Goal: Task Accomplishment & Management: Manage account settings

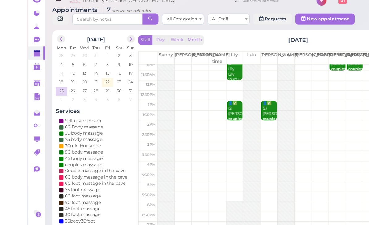
scroll to position [15, 0]
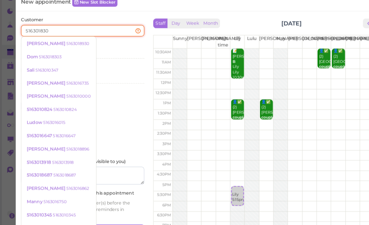
type input "5163018303"
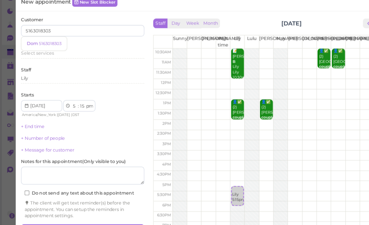
click at [42, 47] on small "5163018303" at bounding box center [43, 49] width 19 height 4
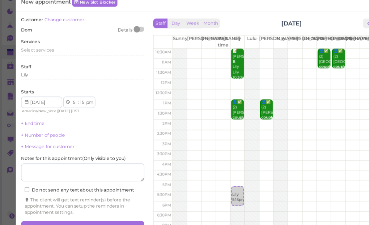
click at [40, 52] on span "Select services" at bounding box center [32, 54] width 28 height 5
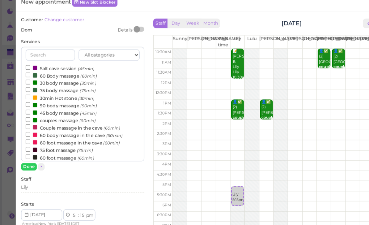
click at [52, 99] on label "90 body massage (90min)" at bounding box center [52, 102] width 61 height 6
click at [26, 100] on input "90 body massage (90min)" at bounding box center [24, 102] width 4 height 4
click at [24, 152] on button "Done" at bounding box center [25, 155] width 14 height 6
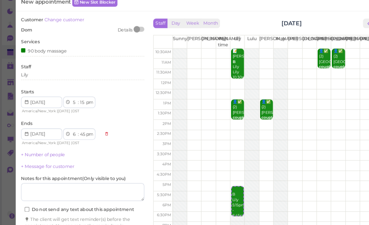
click at [96, 219] on button "Create appointment" at bounding box center [71, 224] width 107 height 10
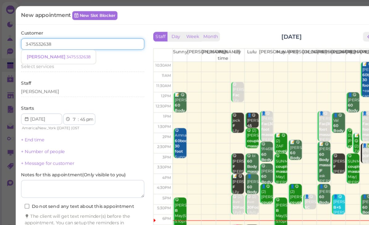
scroll to position [0, 0]
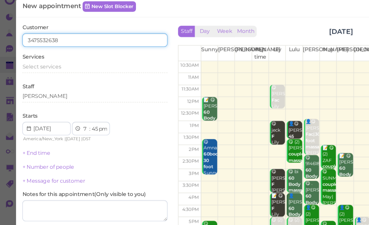
type input "3475532638"
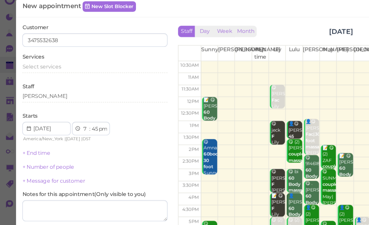
click at [40, 55] on span "Select services" at bounding box center [32, 57] width 28 height 5
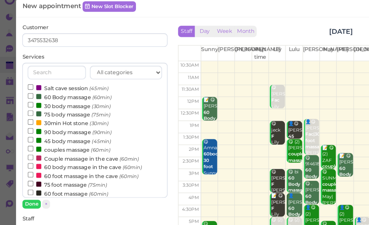
click at [50, 147] on label "60 foot massage (60min)" at bounding box center [51, 150] width 59 height 6
click at [26, 148] on input "60 foot massage (60min)" at bounding box center [24, 150] width 4 height 4
click at [25, 155] on button "Done" at bounding box center [25, 158] width 14 height 6
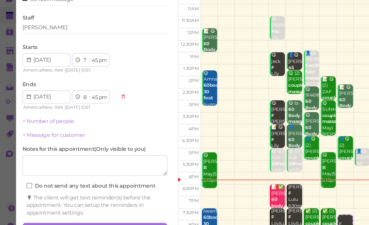
scroll to position [22, 0]
click at [82, 209] on button "Create appointment" at bounding box center [71, 214] width 107 height 10
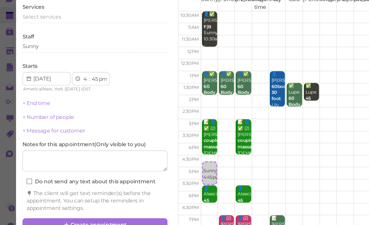
select select "30"
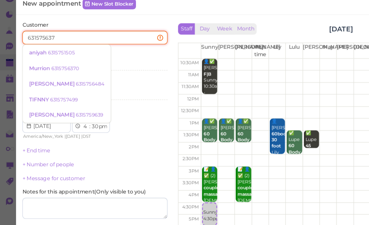
type input "6315756370"
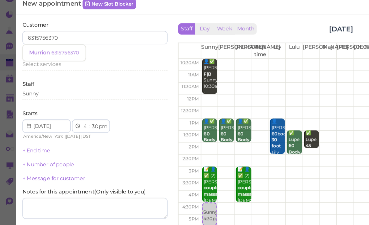
click at [48, 47] on small "6315756370" at bounding box center [50, 49] width 20 height 4
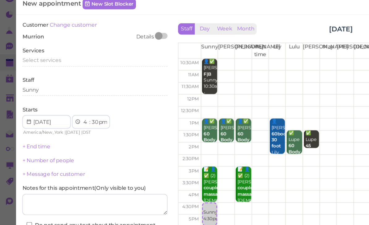
click at [41, 52] on span "Select services" at bounding box center [32, 54] width 28 height 5
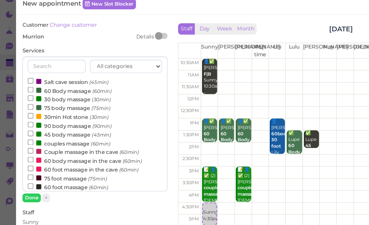
click at [53, 112] on label "couples massage (60min)" at bounding box center [52, 115] width 61 height 6
click at [26, 113] on input "couples massage (60min)" at bounding box center [24, 115] width 4 height 4
click at [25, 152] on button "Done" at bounding box center [25, 155] width 14 height 6
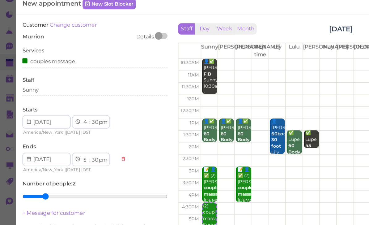
click at [46, 74] on div "Sunny" at bounding box center [71, 77] width 107 height 6
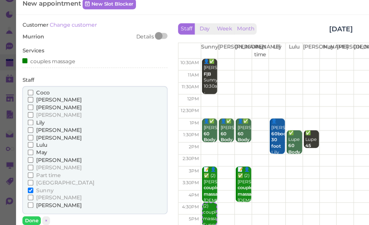
click at [35, 131] on span "[PERSON_NAME]" at bounding box center [44, 133] width 33 height 5
click at [26, 131] on input "[PERSON_NAME]" at bounding box center [24, 133] width 4 height 4
click at [24, 169] on button "Done" at bounding box center [25, 172] width 14 height 6
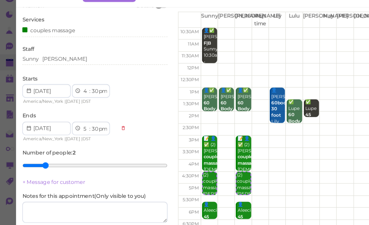
scroll to position [22, 0]
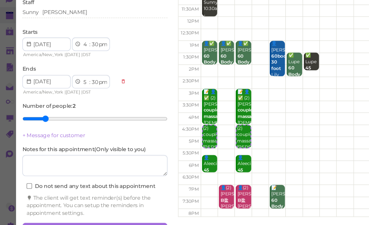
click at [91, 209] on button "Create appointment" at bounding box center [71, 214] width 107 height 10
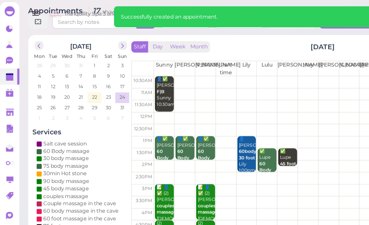
scroll to position [0, 0]
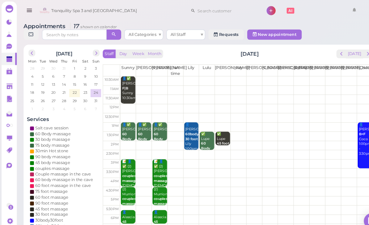
click at [68, 91] on td at bounding box center [71, 91] width 10 height 1
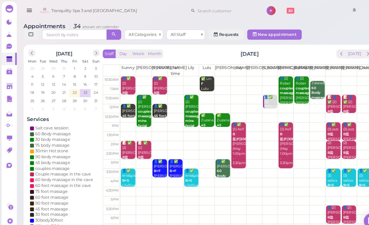
click at [327, 53] on span "prev" at bounding box center [326, 51] width 6 height 6
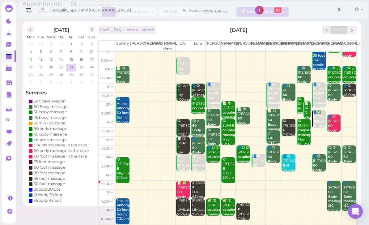
scroll to position [12, 0]
click at [350, 32] on span "next" at bounding box center [352, 30] width 6 height 6
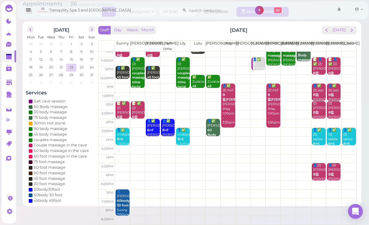
scroll to position [0, 0]
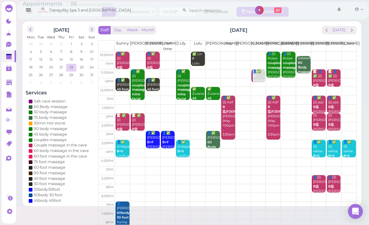
click at [350, 31] on span "next" at bounding box center [352, 30] width 6 height 6
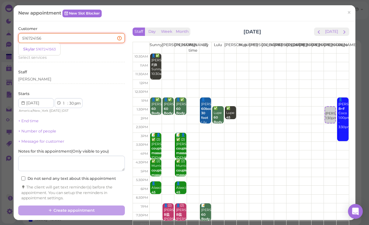
type input "5167241563"
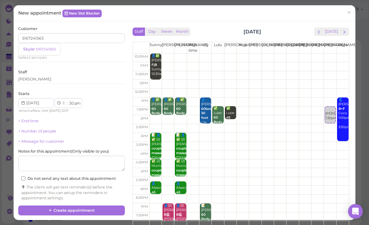
click at [45, 50] on small "5167241563" at bounding box center [46, 49] width 20 height 4
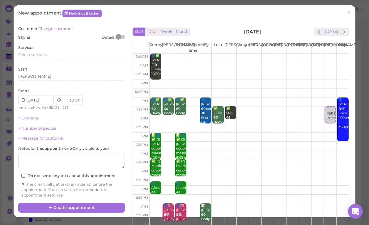
click at [48, 52] on div "Select services" at bounding box center [71, 55] width 107 height 6
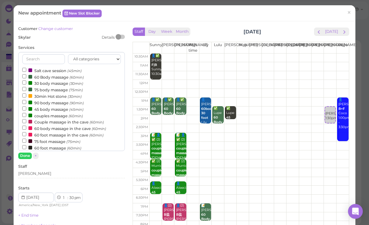
click at [61, 113] on label "couples massage (60min)" at bounding box center [52, 115] width 61 height 6
click at [26, 113] on input "couples massage (60min)" at bounding box center [24, 115] width 4 height 4
click at [27, 155] on button "Done" at bounding box center [25, 155] width 14 height 6
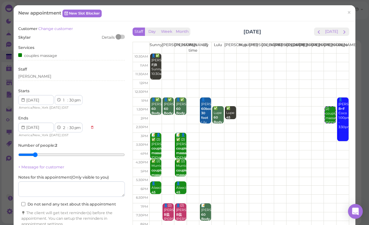
click at [60, 76] on div "[PERSON_NAME]" at bounding box center [71, 77] width 107 height 6
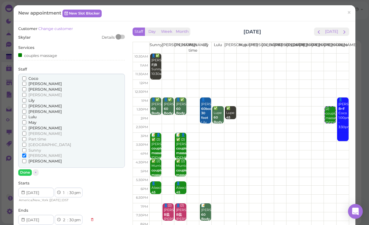
click at [39, 103] on span "[PERSON_NAME]" at bounding box center [44, 105] width 33 height 5
click at [26, 104] on input "[PERSON_NAME]" at bounding box center [24, 106] width 4 height 4
click at [28, 169] on button "Done" at bounding box center [25, 172] width 14 height 6
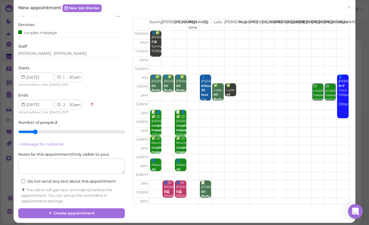
scroll to position [22, 0]
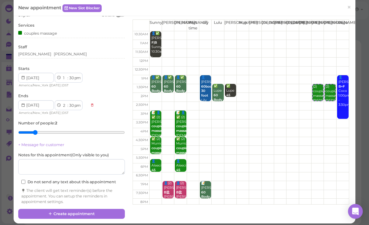
click at [69, 211] on button "Create appointment" at bounding box center [71, 214] width 107 height 10
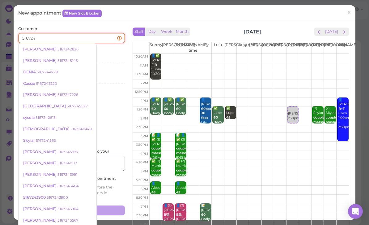
type input "5167241"
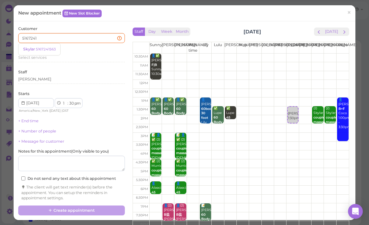
click at [45, 48] on small "5167241563" at bounding box center [46, 49] width 20 height 4
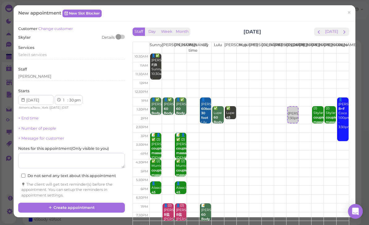
click at [41, 55] on span "Select services" at bounding box center [32, 54] width 28 height 5
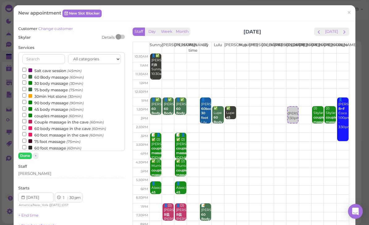
click at [56, 76] on label "60 Body massage (60min)" at bounding box center [52, 77] width 61 height 6
click at [26, 76] on input "60 Body massage (60min)" at bounding box center [24, 76] width 4 height 4
click at [29, 153] on button "Done" at bounding box center [25, 155] width 14 height 6
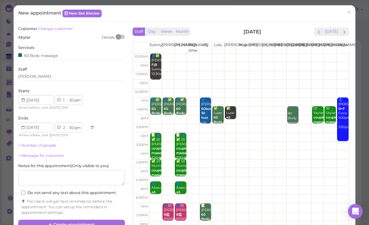
click at [45, 78] on div "[PERSON_NAME]" at bounding box center [71, 77] width 107 height 7
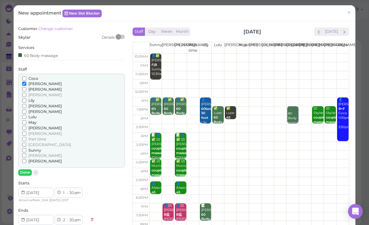
click at [46, 169] on div "Done ×" at bounding box center [71, 172] width 107 height 6
click at [35, 158] on span "[PERSON_NAME]" at bounding box center [44, 160] width 33 height 5
click at [26, 159] on input "[PERSON_NAME]" at bounding box center [24, 161] width 4 height 4
click at [25, 169] on button "Done" at bounding box center [25, 172] width 14 height 6
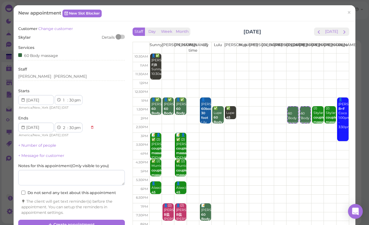
click at [46, 143] on link "+ Number of people" at bounding box center [37, 145] width 38 height 5
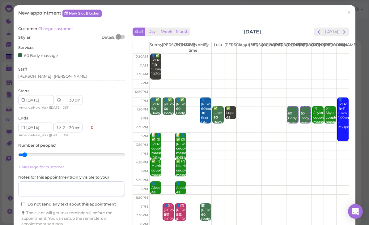
type input "2"
click at [36, 150] on input "range" at bounding box center [71, 155] width 107 height 10
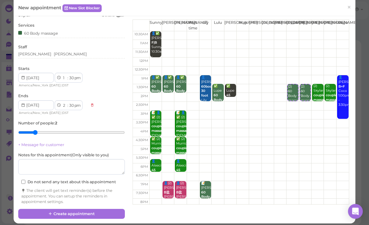
click at [104, 210] on button "Create appointment" at bounding box center [71, 214] width 107 height 10
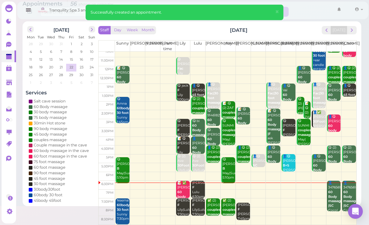
scroll to position [12, 0]
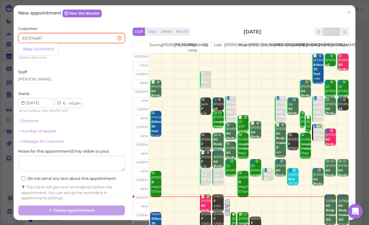
type input "6313740875"
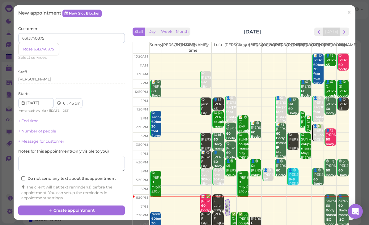
click at [38, 47] on small "6313740875" at bounding box center [44, 49] width 20 height 4
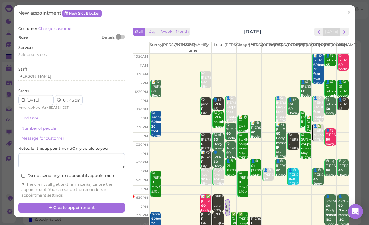
click at [37, 55] on span "Select services" at bounding box center [32, 54] width 28 height 5
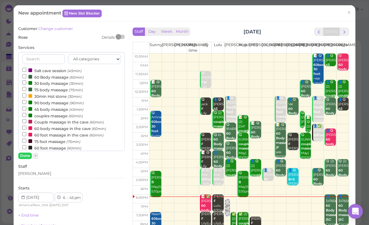
click at [28, 157] on button "Done" at bounding box center [25, 155] width 14 height 6
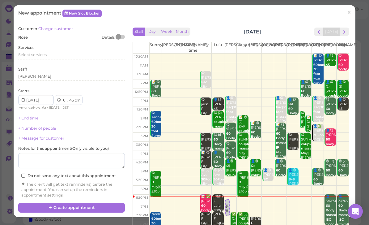
click at [44, 52] on span "Select services" at bounding box center [32, 54] width 28 height 5
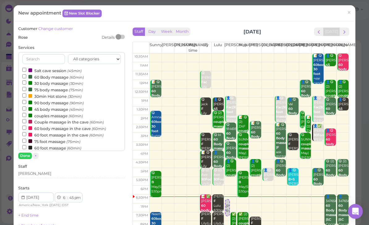
click at [58, 74] on label "60 Body massage (60min)" at bounding box center [52, 77] width 61 height 6
click at [26, 74] on input "60 Body massage (60min)" at bounding box center [24, 76] width 4 height 4
click at [59, 145] on label "60 foot massage (60min)" at bounding box center [51, 147] width 59 height 6
click at [26, 145] on input "60 foot massage (60min)" at bounding box center [24, 147] width 4 height 4
select select "8"
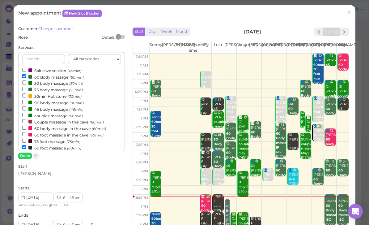
click at [26, 155] on button "Done" at bounding box center [25, 155] width 14 height 6
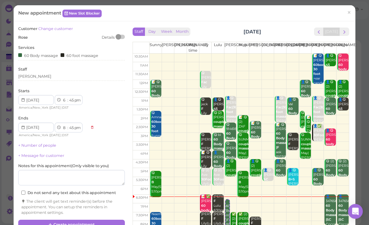
click at [127, 213] on div "Customer Change customer Rose Details Services 60 Body massage 60 foot massage …" at bounding box center [71, 122] width 113 height 193
click at [108, 221] on button "Create appointment" at bounding box center [71, 224] width 107 height 10
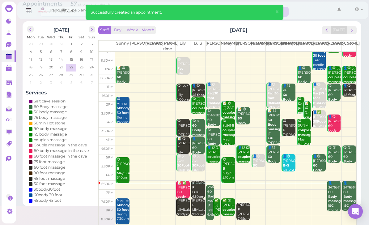
click at [226, 207] on b "couples massage" at bounding box center [229, 211] width 15 height 9
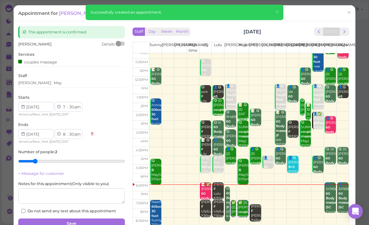
scroll to position [12, 0]
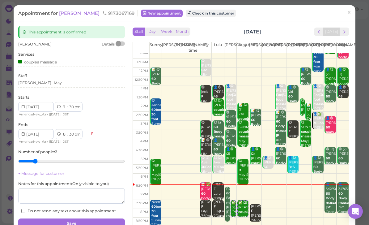
click at [53, 83] on div "[PERSON_NAME]" at bounding box center [71, 83] width 107 height 6
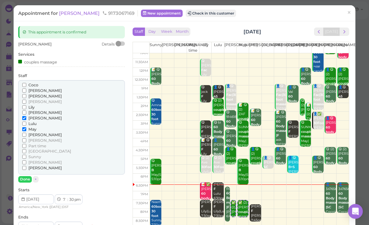
click at [35, 165] on span "[PERSON_NAME]" at bounding box center [44, 167] width 33 height 5
click at [26, 166] on input "[PERSON_NAME]" at bounding box center [24, 168] width 4 height 4
click at [38, 110] on span "[PERSON_NAME]" at bounding box center [44, 112] width 33 height 5
click at [26, 110] on input "[PERSON_NAME]" at bounding box center [24, 112] width 4 height 4
click at [33, 116] on span "[PERSON_NAME]" at bounding box center [44, 118] width 33 height 5
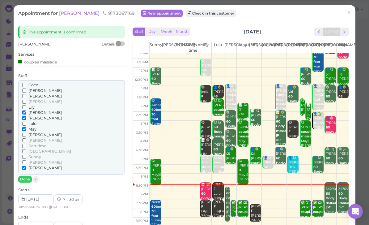
click at [26, 116] on input "[PERSON_NAME]" at bounding box center [24, 118] width 4 height 4
click at [35, 127] on span "May" at bounding box center [32, 129] width 8 height 5
click at [26, 127] on input "May" at bounding box center [24, 129] width 4 height 4
click at [26, 176] on button "Done" at bounding box center [25, 179] width 14 height 6
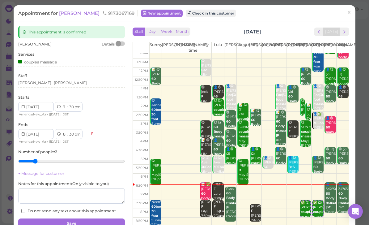
click at [79, 218] on button "Save" at bounding box center [71, 223] width 107 height 10
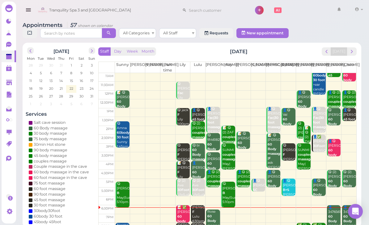
scroll to position [12, 0]
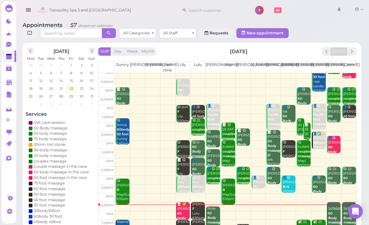
click at [288, 211] on td at bounding box center [235, 214] width 241 height 9
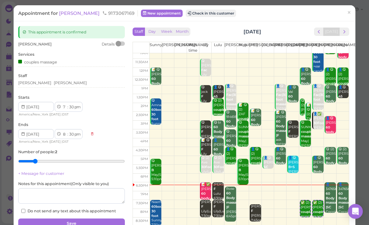
scroll to position [12, 0]
click at [347, 13] on span "×" at bounding box center [349, 12] width 4 height 9
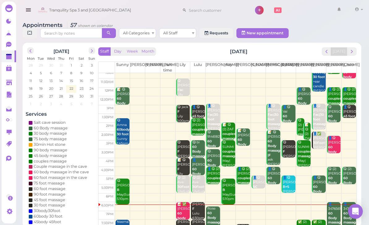
scroll to position [12, 0]
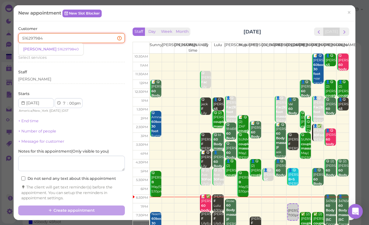
type input "5162979840"
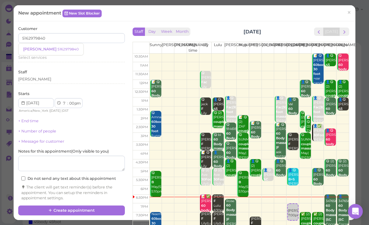
click at [48, 44] on link "[PERSON_NAME] 5162979840" at bounding box center [51, 49] width 65 height 12
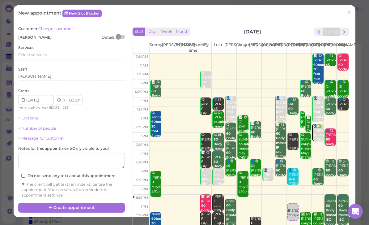
click at [41, 52] on span "Select services" at bounding box center [32, 54] width 28 height 5
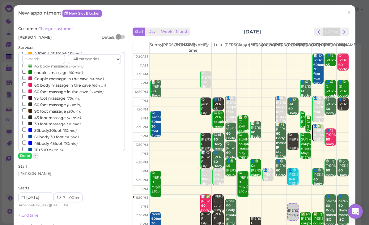
scroll to position [44, 0]
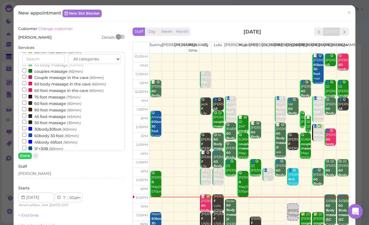
click at [58, 132] on label "60body 30 foot (90min)" at bounding box center [50, 135] width 57 height 6
click at [26, 133] on input "60body 30 foot (90min)" at bounding box center [24, 135] width 4 height 4
click at [26, 154] on button "Done" at bounding box center [25, 155] width 14 height 6
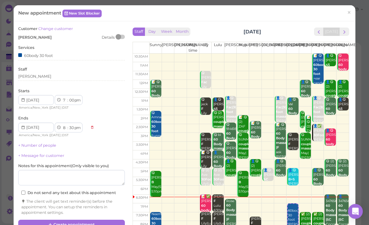
click at [93, 219] on button "Create appointment" at bounding box center [71, 224] width 107 height 10
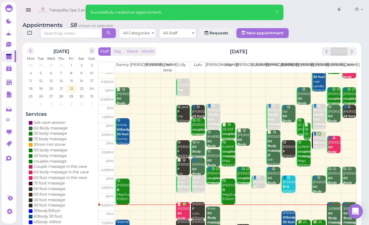
scroll to position [12, 0]
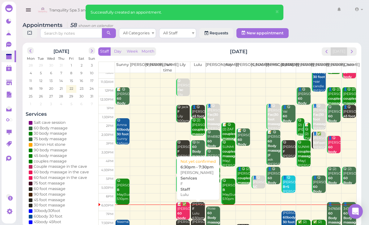
click at [194, 209] on div "[PERSON_NAME] F Lulu 6:30pm - 7:30pm" at bounding box center [198, 215] width 13 height 27
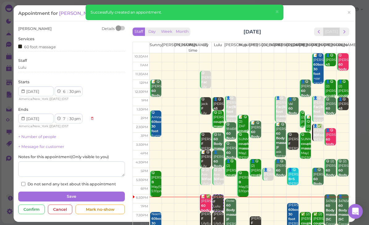
click at [276, 13] on span "×" at bounding box center [277, 11] width 4 height 9
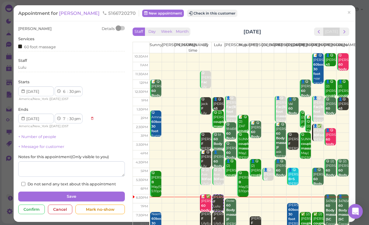
click at [202, 15] on button "Check in this customer" at bounding box center [212, 13] width 50 height 7
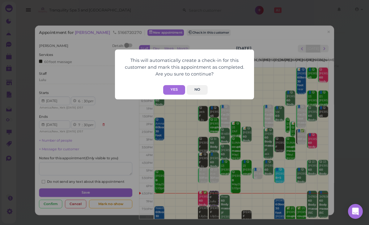
click at [175, 90] on button "Yes" at bounding box center [174, 90] width 22 height 10
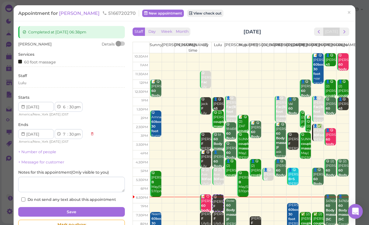
click at [347, 15] on link "×" at bounding box center [348, 13] width 11 height 15
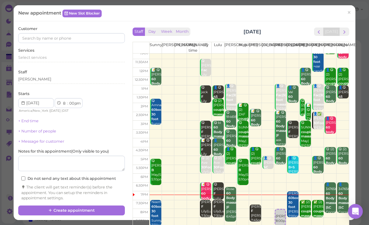
scroll to position [12, 0]
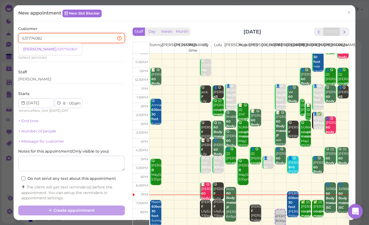
type input "6317740821"
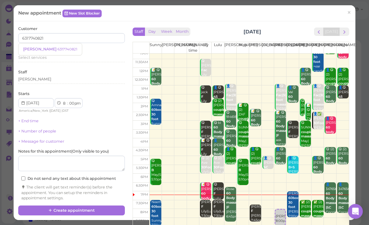
click at [57, 48] on small "6317740821" at bounding box center [67, 49] width 20 height 4
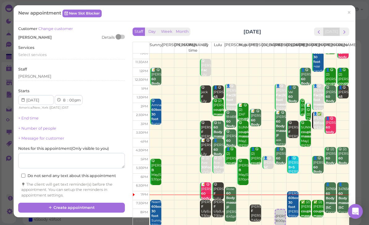
click at [42, 53] on span "Select services" at bounding box center [32, 54] width 28 height 5
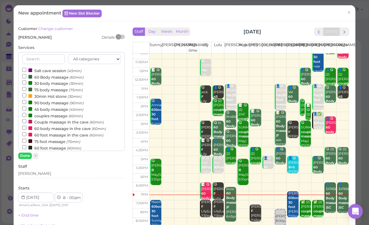
click at [57, 144] on label "60 foot massage (60min)" at bounding box center [51, 147] width 59 height 6
click at [26, 145] on input "60 foot massage (60min)" at bounding box center [24, 147] width 4 height 4
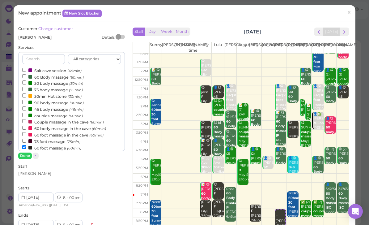
click at [24, 157] on button "Done" at bounding box center [25, 155] width 14 height 6
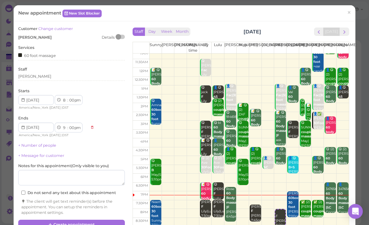
click at [90, 220] on button "Create appointment" at bounding box center [71, 224] width 107 height 10
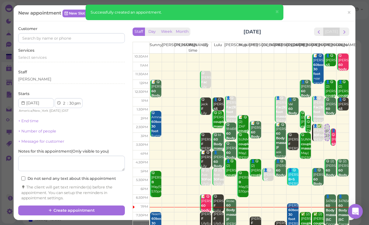
click at [348, 11] on span "×" at bounding box center [349, 12] width 4 height 9
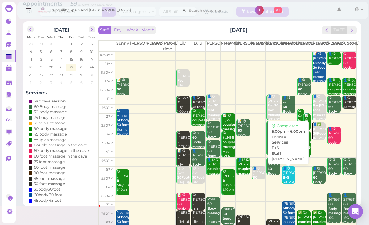
click at [287, 173] on div "👤😋 [PERSON_NAME]+S [PERSON_NAME] 5:00pm - 6:00pm" at bounding box center [288, 182] width 13 height 32
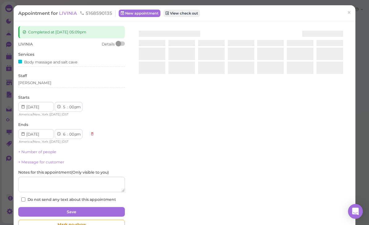
scroll to position [20, 0]
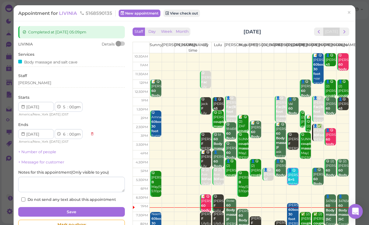
click at [351, 14] on span "×" at bounding box center [349, 12] width 4 height 9
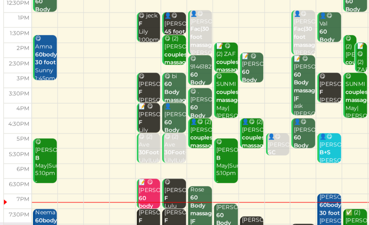
scroll to position [22, 0]
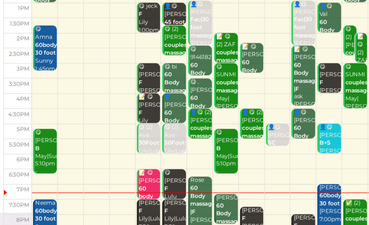
click at [282, 154] on div "👤😋 [PERSON_NAME]+S [PERSON_NAME] 5:00pm - 6:00pm" at bounding box center [288, 170] width 13 height 32
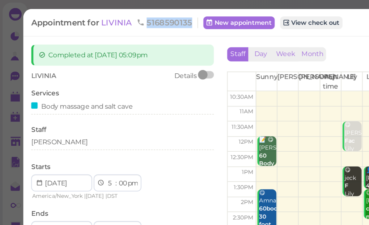
copy span "5168590135"
click at [7, 82] on div "Appointment for [GEOGRAPHIC_DATA] 5168590135 New appointment View check out × C…" at bounding box center [184, 112] width 369 height 225
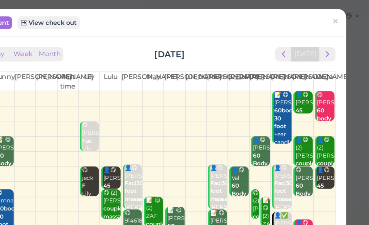
click at [347, 13] on span "×" at bounding box center [349, 12] width 4 height 9
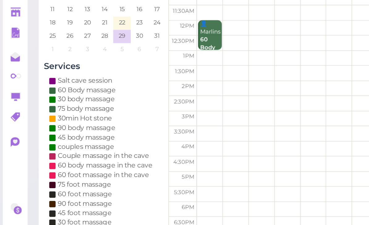
scroll to position [22, 0]
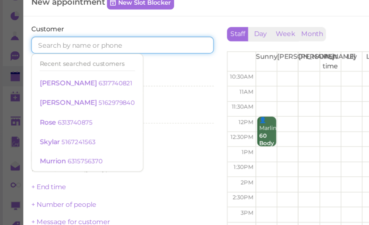
paste input "5168590135"
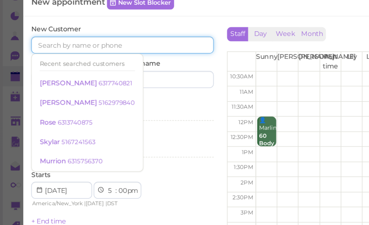
type input "5168590135"
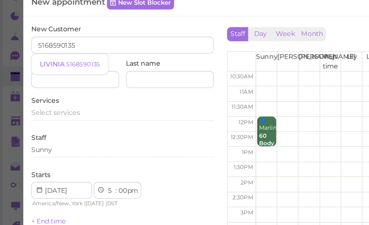
click at [51, 47] on small "5168590135" at bounding box center [49, 49] width 20 height 4
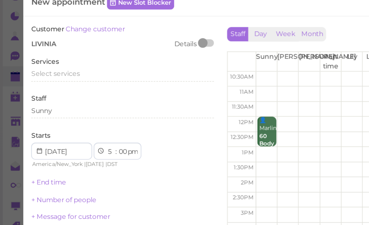
click at [42, 52] on span "Select services" at bounding box center [32, 54] width 28 height 5
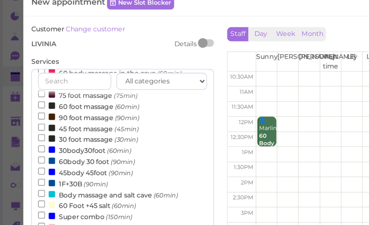
scroll to position [78, 0]
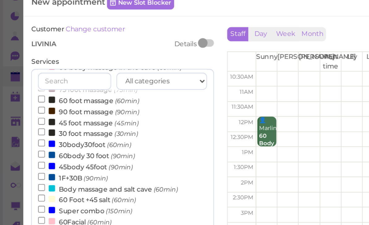
click at [78, 118] on label "Body massage and salt cave (60min)" at bounding box center [63, 121] width 82 height 6
click at [26, 119] on input "Body massage and salt cave (60min)" at bounding box center [24, 121] width 4 height 4
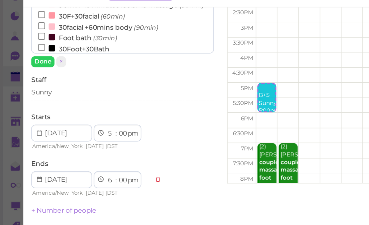
scroll to position [108, 0]
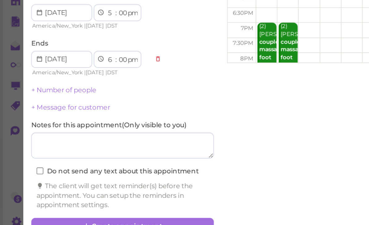
click at [94, 209] on button "Create appointment" at bounding box center [71, 214] width 107 height 10
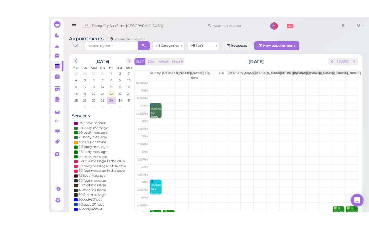
scroll to position [1, 0]
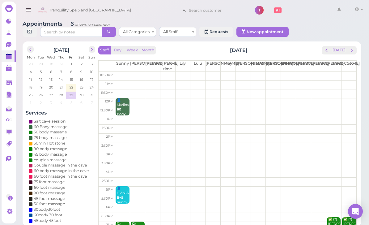
click at [323, 49] on button "prev" at bounding box center [327, 50] width 10 height 8
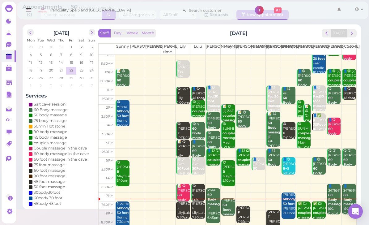
scroll to position [12, 0]
click at [125, 212] on b "60body 30 foot" at bounding box center [123, 210] width 13 height 9
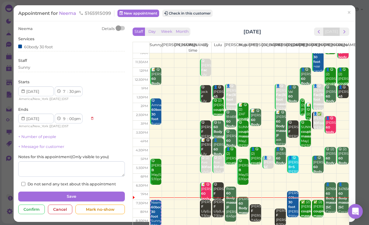
scroll to position [12, 0]
click at [193, 29] on div "Staff Day Week Month [DATE] [DATE]" at bounding box center [241, 31] width 217 height 8
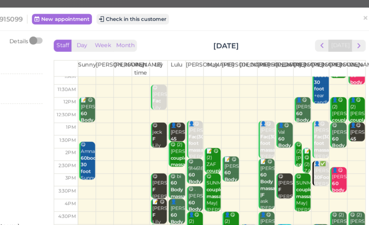
scroll to position [0, 0]
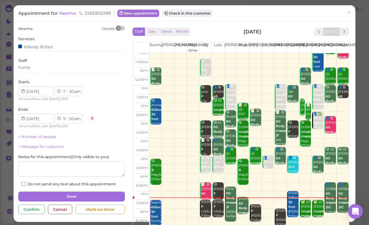
click at [189, 14] on button "Check in this customer" at bounding box center [187, 13] width 50 height 7
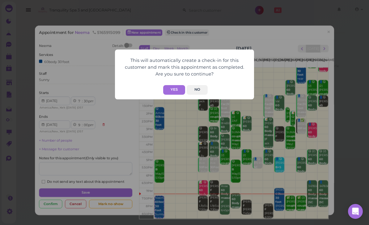
click at [176, 92] on button "Yes" at bounding box center [174, 90] width 22 height 10
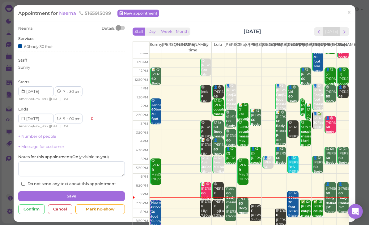
click at [353, 14] on link "×" at bounding box center [348, 13] width 11 height 15
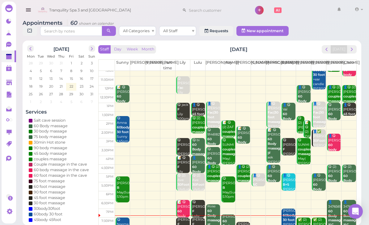
scroll to position [12, 0]
click at [346, 214] on b "60 Body massage |SC" at bounding box center [350, 218] width 15 height 18
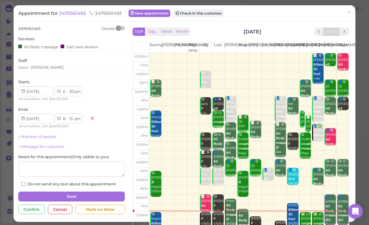
click at [65, 91] on select "1 2 3 4 5 6 7 8 9 10 11 12" at bounding box center [64, 91] width 5 height 6
select select "7"
select select "9"
click at [206, 15] on button "Check in this customer" at bounding box center [198, 13] width 50 height 7
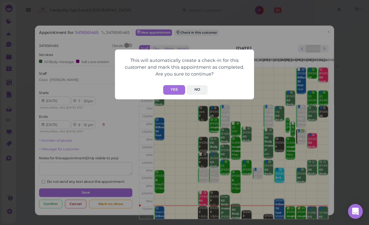
click at [177, 92] on button "Yes" at bounding box center [174, 90] width 22 height 10
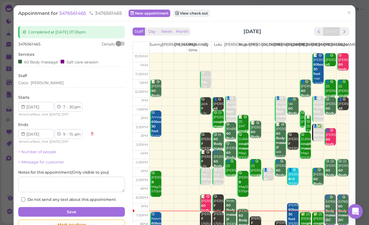
click at [96, 208] on button "Save" at bounding box center [71, 212] width 107 height 10
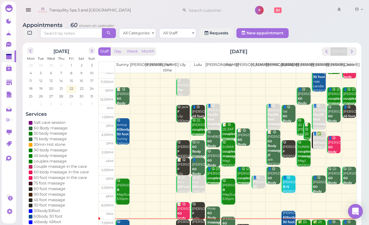
scroll to position [12, 0]
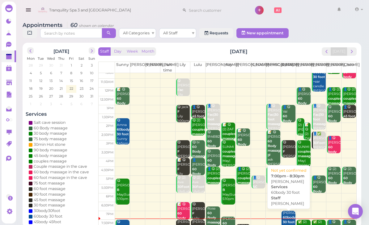
click at [285, 224] on div "[PERSON_NAME] 60body 30 foot [PERSON_NAME] 7:00pm - 8:30pm" at bounding box center [288, 226] width 13 height 32
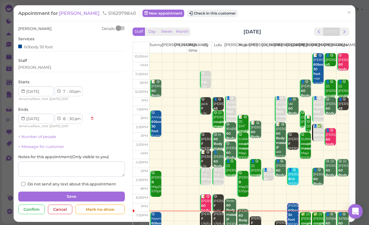
click at [191, 11] on button "Check in this customer" at bounding box center [212, 13] width 50 height 7
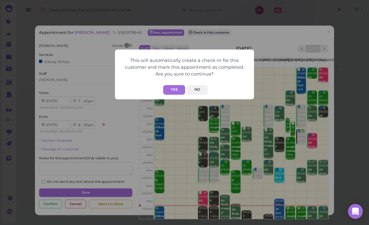
click at [175, 91] on button "Yes" at bounding box center [174, 90] width 22 height 10
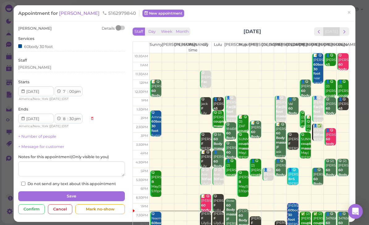
click at [351, 13] on span "×" at bounding box center [349, 12] width 4 height 9
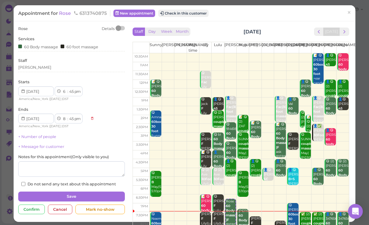
click at [188, 12] on button "Check in this customer" at bounding box center [183, 13] width 50 height 7
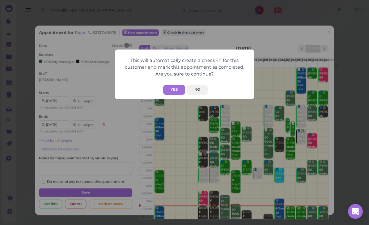
click at [179, 93] on button "Yes" at bounding box center [174, 90] width 22 height 10
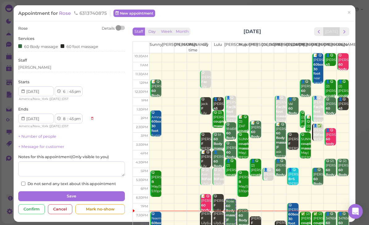
click at [347, 15] on span "×" at bounding box center [349, 12] width 4 height 9
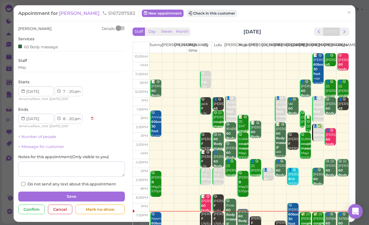
click at [199, 13] on button "Check in this customer" at bounding box center [212, 13] width 50 height 7
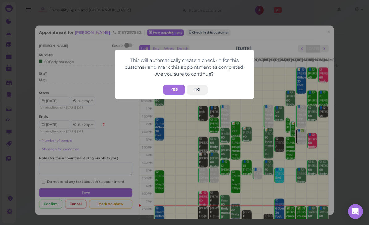
click at [179, 89] on button "Yes" at bounding box center [174, 90] width 22 height 10
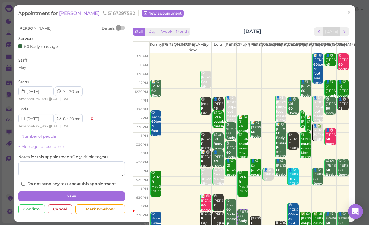
click at [353, 13] on link "×" at bounding box center [348, 13] width 11 height 15
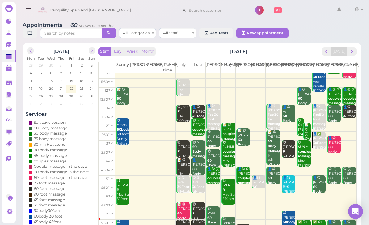
scroll to position [12, 0]
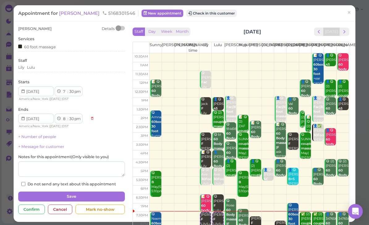
click at [188, 13] on button "Check in this customer" at bounding box center [211, 13] width 50 height 7
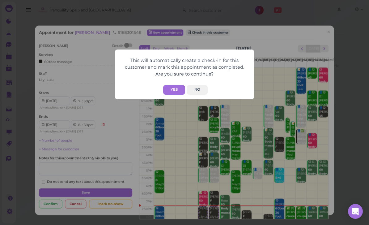
click at [175, 92] on button "Yes" at bounding box center [174, 90] width 22 height 10
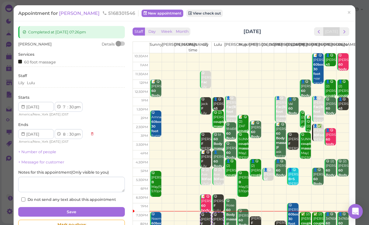
click at [347, 10] on span "×" at bounding box center [349, 12] width 4 height 9
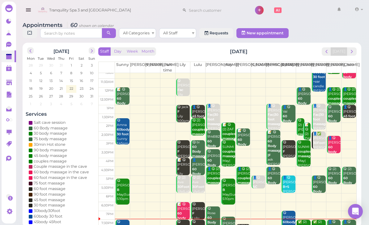
scroll to position [2, 0]
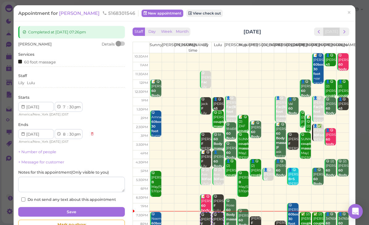
click at [62, 85] on div "Lily Lulu" at bounding box center [71, 83] width 107 height 7
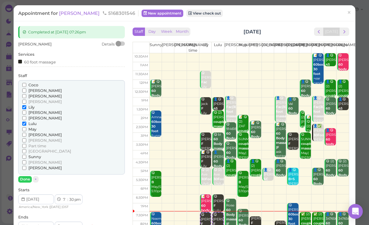
click at [36, 154] on span "Sunny" at bounding box center [34, 156] width 13 height 5
click at [26, 154] on input "Sunny" at bounding box center [24, 156] width 4 height 4
click at [30, 105] on span "Lily" at bounding box center [31, 107] width 6 height 5
click at [26, 105] on input "Lily" at bounding box center [24, 107] width 4 height 4
click at [28, 121] on span "Lulu" at bounding box center [32, 123] width 8 height 5
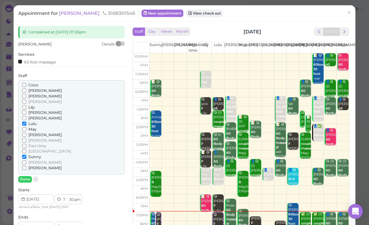
click at [26, 121] on input "Lulu" at bounding box center [24, 123] width 4 height 4
click at [23, 176] on button "Done" at bounding box center [25, 179] width 14 height 6
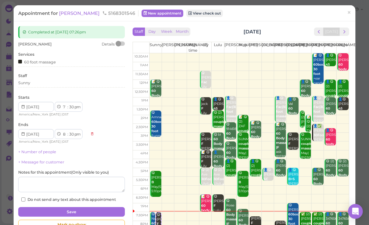
click at [80, 209] on button "Save" at bounding box center [71, 212] width 107 height 10
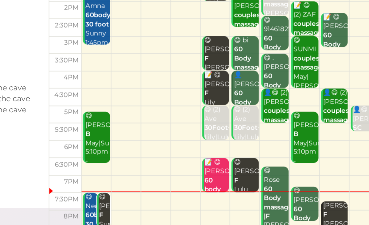
scroll to position [22, 0]
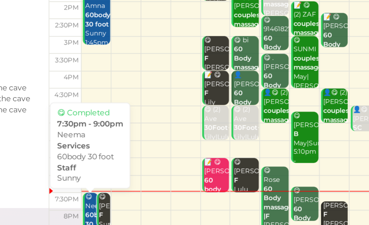
click at [116, 198] on div "😋 Neema 60body 30 foot Sunny 7:30pm - 9:00pm" at bounding box center [119, 218] width 7 height 41
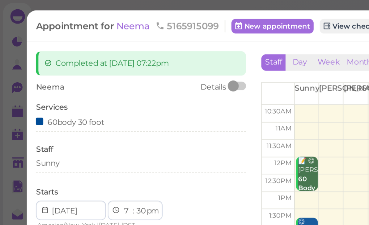
click at [48, 83] on div "Sunny" at bounding box center [71, 83] width 107 height 6
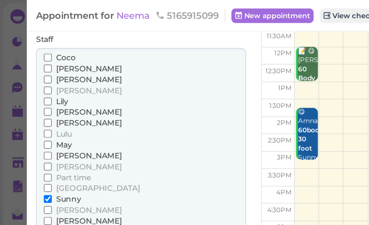
scroll to position [58, 0]
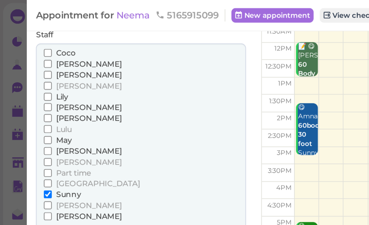
click at [33, 107] on span "[PERSON_NAME]" at bounding box center [44, 109] width 33 height 5
click at [26, 108] on input "[PERSON_NAME]" at bounding box center [24, 110] width 4 height 4
click at [37, 96] on span "Sunny" at bounding box center [34, 98] width 13 height 5
click at [26, 96] on input "Sunny" at bounding box center [24, 98] width 4 height 4
click at [27, 118] on button "Done" at bounding box center [25, 121] width 14 height 6
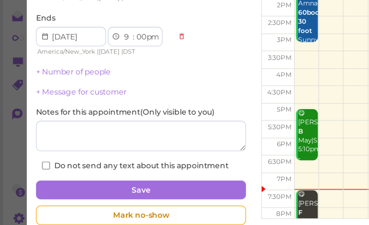
scroll to position [20, 0]
click at [106, 192] on button "Save" at bounding box center [71, 197] width 107 height 10
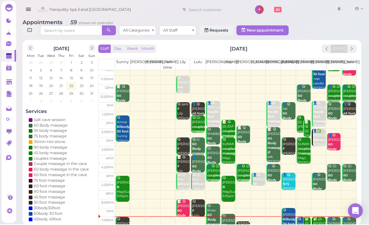
scroll to position [12, 0]
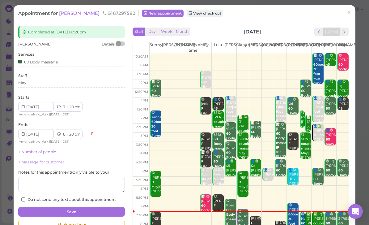
click at [50, 84] on div "May" at bounding box center [71, 83] width 107 height 6
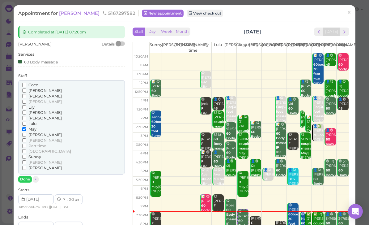
click at [33, 83] on span "Coco" at bounding box center [33, 84] width 10 height 5
click at [26, 83] on input "Coco" at bounding box center [24, 85] width 4 height 4
click at [26, 127] on input "May" at bounding box center [24, 129] width 4 height 4
click at [28, 176] on button "Done" at bounding box center [25, 179] width 14 height 6
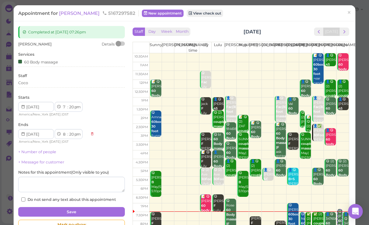
click at [96, 209] on button "Save" at bounding box center [71, 212] width 107 height 10
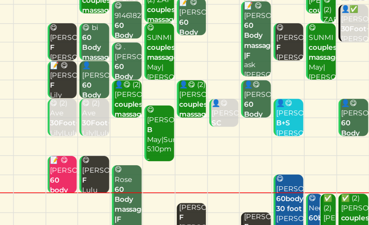
scroll to position [22, 0]
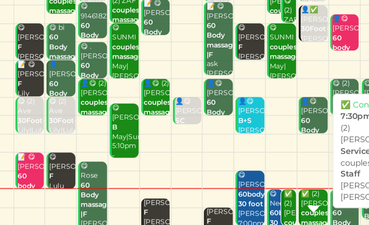
click at [313, 207] on b "couples massage" at bounding box center [320, 211] width 15 height 9
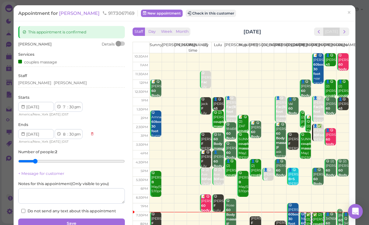
click at [352, 13] on link "×" at bounding box center [348, 13] width 11 height 15
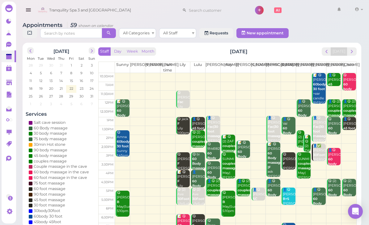
click at [354, 51] on span "next" at bounding box center [352, 51] width 6 height 6
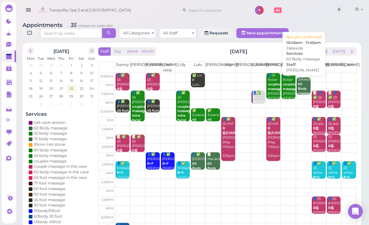
click at [304, 84] on div "Zabeeda 60 Body massage [PERSON_NAME] 10:45am - 11:45am" at bounding box center [303, 95] width 13 height 37
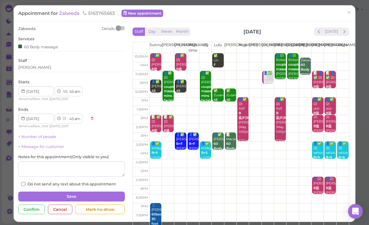
click at [60, 206] on div "Cancel" at bounding box center [60, 209] width 24 height 10
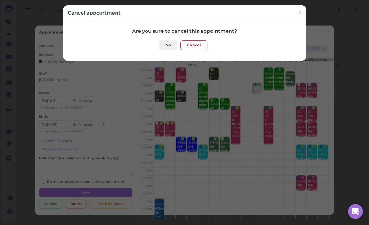
click at [195, 46] on button "Cancel" at bounding box center [193, 45] width 27 height 10
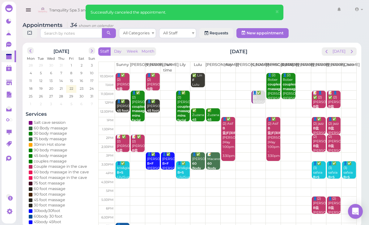
click at [348, 93] on td at bounding box center [235, 95] width 241 height 9
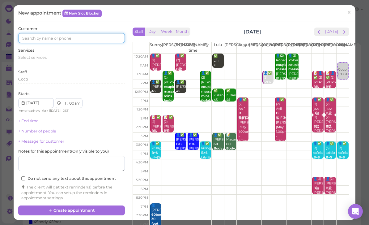
click at [83, 33] on input at bounding box center [71, 38] width 107 height 10
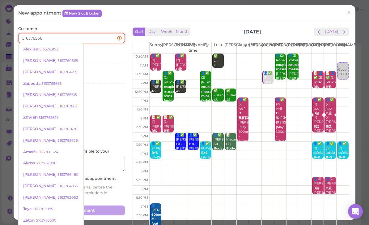
type input "5163765663"
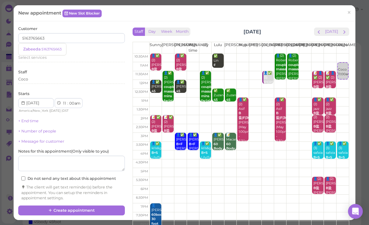
click at [52, 49] on small "5163765663" at bounding box center [51, 49] width 20 height 4
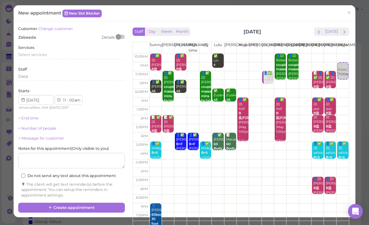
click at [44, 53] on span "Select services" at bounding box center [32, 54] width 28 height 5
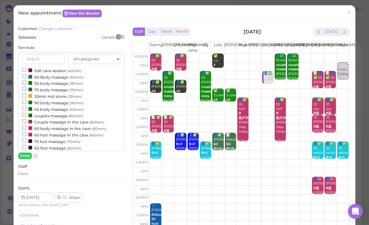
click at [49, 75] on label "60 Body massage (60min)" at bounding box center [52, 77] width 61 height 6
click at [26, 75] on input "60 Body massage (60min)" at bounding box center [24, 76] width 4 height 4
click at [27, 155] on button "Done" at bounding box center [25, 155] width 14 height 6
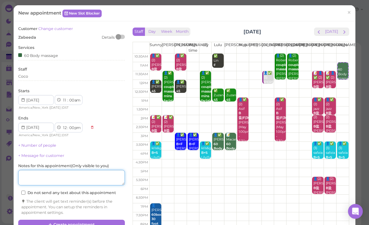
click at [74, 180] on textarea at bounding box center [71, 177] width 107 height 15
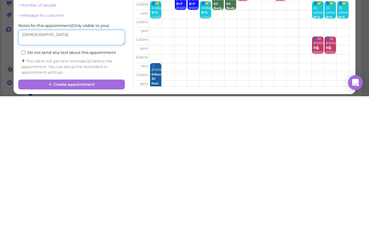
scroll to position [11, 0]
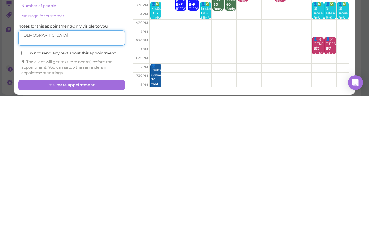
type textarea "[DEMOGRAPHIC_DATA]"
click at [93, 209] on button "Create appointment" at bounding box center [71, 214] width 107 height 10
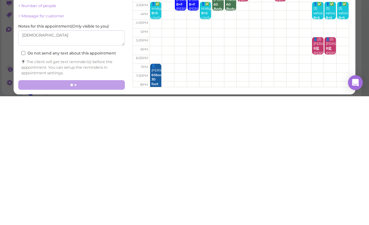
scroll to position [22, 0]
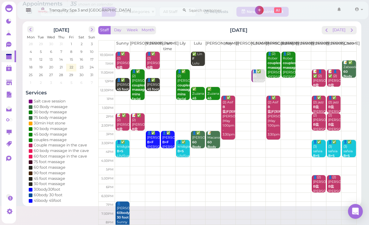
click at [325, 31] on span "prev" at bounding box center [326, 30] width 6 height 6
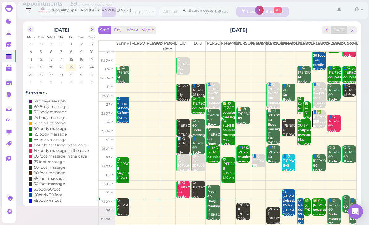
scroll to position [12, 0]
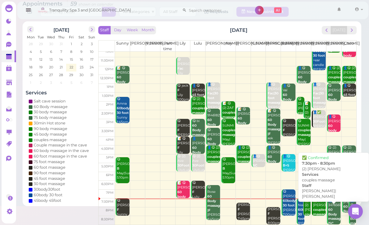
click at [317, 207] on b "couples massage" at bounding box center [320, 211] width 15 height 9
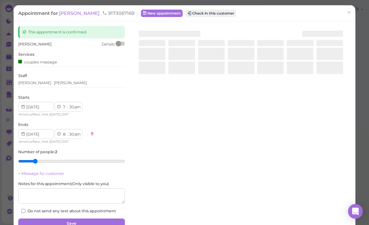
scroll to position [20, 0]
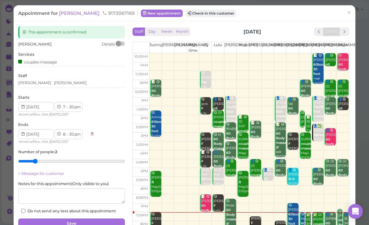
click at [59, 85] on div "[PERSON_NAME] [PERSON_NAME]" at bounding box center [71, 83] width 107 height 7
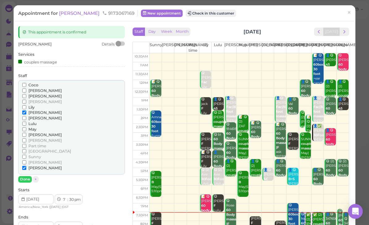
click at [34, 127] on span "May" at bounding box center [32, 129] width 8 height 5
click at [26, 127] on input "May" at bounding box center [24, 129] width 4 height 4
click at [34, 132] on span "[PERSON_NAME]" at bounding box center [44, 134] width 33 height 5
click at [26, 133] on input "[PERSON_NAME]" at bounding box center [24, 135] width 4 height 4
click at [26, 110] on input "[PERSON_NAME]" at bounding box center [24, 112] width 4 height 4
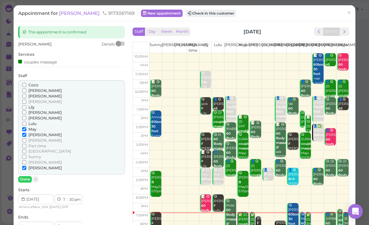
click at [28, 176] on button "Done" at bounding box center [25, 179] width 14 height 6
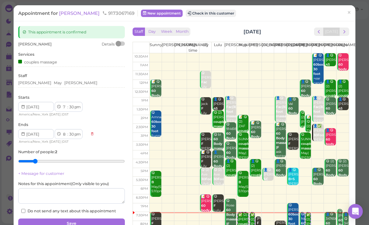
click at [92, 221] on button "Save" at bounding box center [71, 223] width 107 height 10
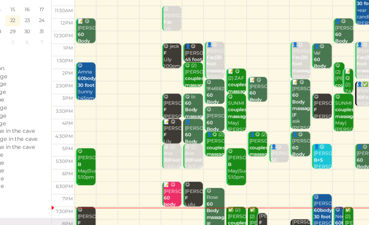
scroll to position [22, 0]
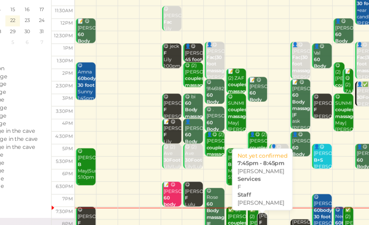
click at [244, 202] on div "[PERSON_NAME] F [PERSON_NAME] 7:45pm - 8:45pm" at bounding box center [247, 215] width 6 height 27
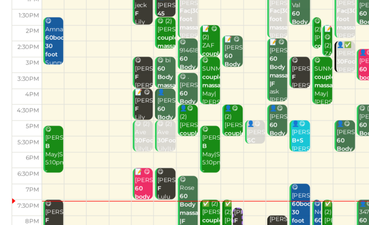
scroll to position [20, 0]
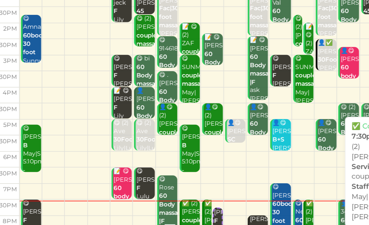
click at [238, 209] on b "couples massage" at bounding box center [245, 213] width 15 height 9
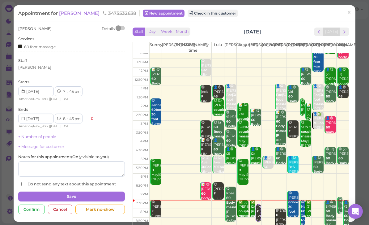
click at [353, 9] on link "×" at bounding box center [348, 13] width 11 height 15
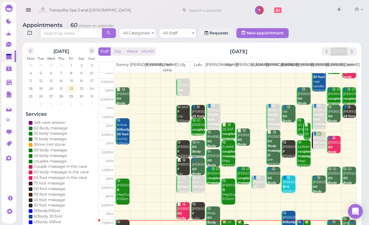
scroll to position [12, 0]
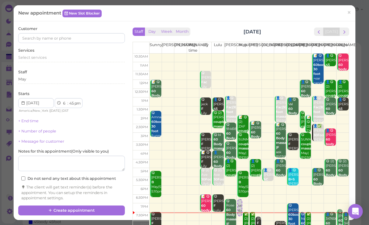
click at [347, 32] on span "next" at bounding box center [344, 32] width 6 height 6
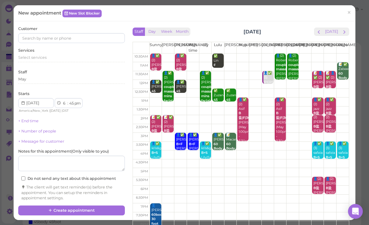
click at [354, 32] on div "Customer Services Select services Staff May Starts 1 2 3 4 5 6 7 8 9 10 11 12 :…" at bounding box center [185, 120] width 342 height 198
click at [348, 30] on button "next" at bounding box center [344, 31] width 10 height 8
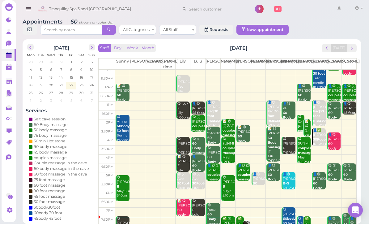
scroll to position [12, 0]
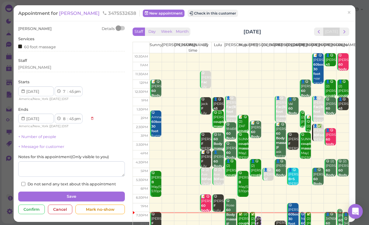
click at [48, 66] on div "[PERSON_NAME]" at bounding box center [71, 68] width 107 height 6
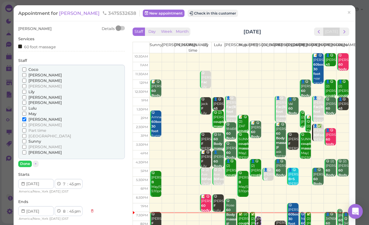
click at [38, 81] on span "[PERSON_NAME]" at bounding box center [44, 80] width 33 height 5
click at [26, 81] on input "[PERSON_NAME]" at bounding box center [24, 80] width 4 height 4
click at [27, 116] on label "[PERSON_NAME]" at bounding box center [42, 119] width 40 height 6
click at [26, 117] on input "[PERSON_NAME]" at bounding box center [24, 119] width 4 height 4
click at [28, 160] on button "Done" at bounding box center [25, 163] width 14 height 6
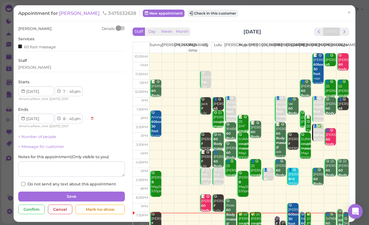
click at [99, 193] on button "Save" at bounding box center [71, 196] width 107 height 10
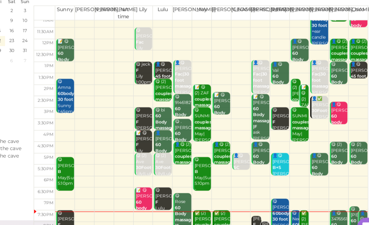
scroll to position [22, 0]
click at [238, 207] on b "couples massage" at bounding box center [245, 211] width 15 height 9
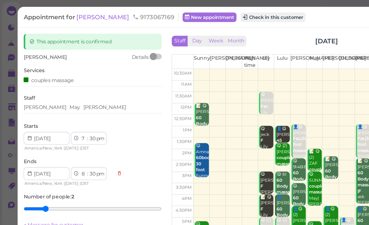
click at [61, 82] on div "[PERSON_NAME] [PERSON_NAME]" at bounding box center [71, 83] width 107 height 6
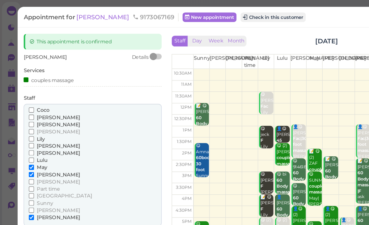
click at [31, 165] on span "[PERSON_NAME]" at bounding box center [44, 167] width 33 height 5
click at [26, 166] on input "[PERSON_NAME]" at bounding box center [24, 168] width 4 height 4
click at [27, 176] on button "Done" at bounding box center [25, 179] width 14 height 6
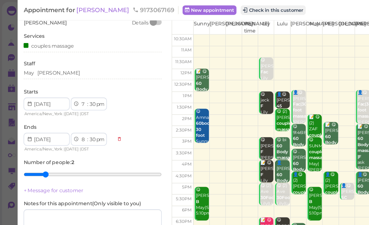
scroll to position [26, 0]
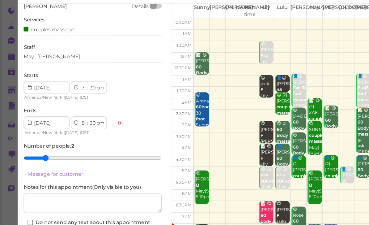
click at [82, 192] on button "Save" at bounding box center [71, 197] width 107 height 10
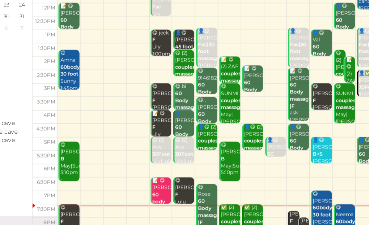
scroll to position [12, 0]
click at [274, 207] on div "[PERSON_NAME] F [PERSON_NAME] 8:00pm - 9:00pm" at bounding box center [277, 220] width 6 height 27
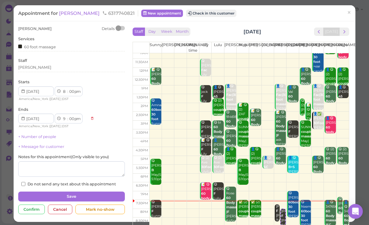
scroll to position [12, 0]
click at [53, 70] on div "[PERSON_NAME]" at bounding box center [71, 68] width 107 height 7
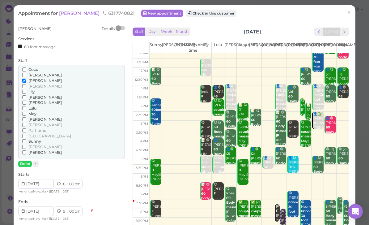
click at [32, 106] on span "Lulu" at bounding box center [32, 108] width 8 height 5
click at [26, 106] on input "Lulu" at bounding box center [24, 108] width 4 height 4
click at [40, 78] on span "[PERSON_NAME]" at bounding box center [44, 80] width 33 height 5
click at [26, 78] on input "[PERSON_NAME]" at bounding box center [24, 80] width 4 height 4
click at [25, 160] on button "Done" at bounding box center [25, 163] width 14 height 6
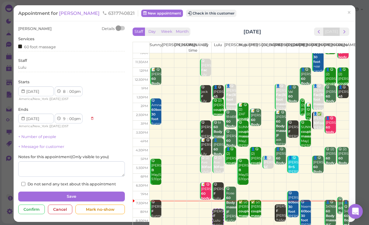
click at [98, 191] on button "Save" at bounding box center [71, 196] width 107 height 10
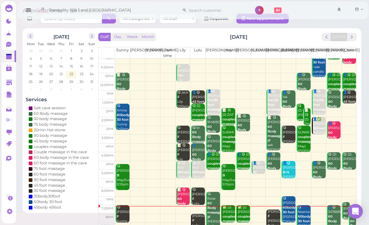
scroll to position [22, 0]
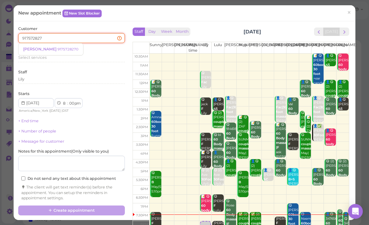
type input "9175728270"
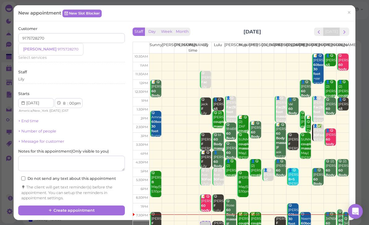
click at [57, 48] on small "9175728270" at bounding box center [67, 49] width 21 height 4
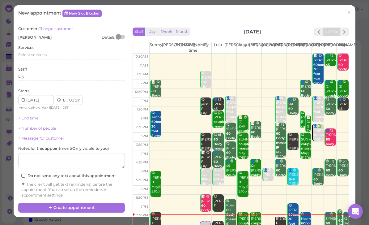
click at [44, 52] on span "Select services" at bounding box center [32, 54] width 28 height 5
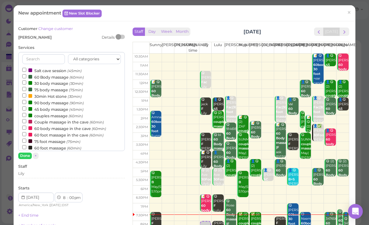
click at [54, 74] on label "60 Body massage (60min)" at bounding box center [52, 77] width 61 height 6
click at [26, 74] on input "60 Body massage (60min)" at bounding box center [24, 76] width 4 height 4
click at [25, 154] on button "Done" at bounding box center [25, 155] width 14 height 6
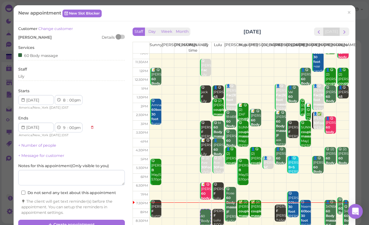
scroll to position [12, 0]
click at [99, 221] on button "Create appointment" at bounding box center [71, 224] width 107 height 10
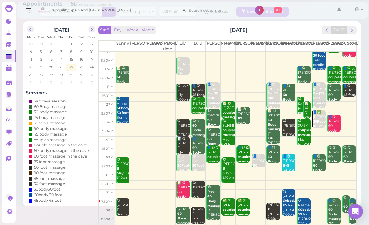
click at [243, 209] on b "couples massage" at bounding box center [245, 211] width 15 height 9
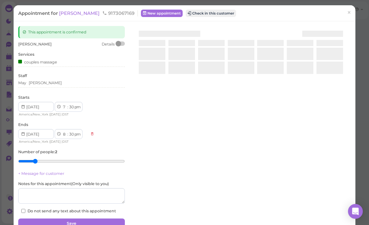
scroll to position [20, 0]
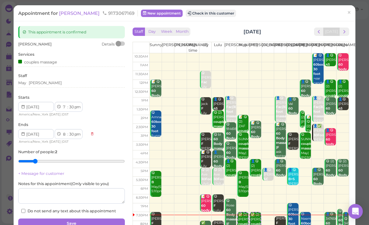
click at [196, 17] on button "Check in this customer" at bounding box center [211, 13] width 50 height 7
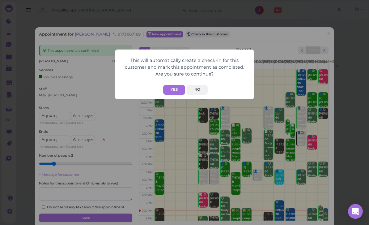
click at [178, 88] on button "Yes" at bounding box center [174, 90] width 22 height 10
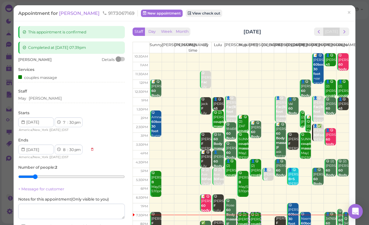
click at [73, 123] on select "00 05 10 15 20 25 30 35 40 45 50 55" at bounding box center [71, 122] width 6 height 6
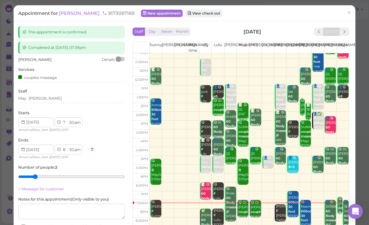
scroll to position [12, 0]
click at [74, 122] on select "00 05 10 15 20 25 30 35 40 45 50 55" at bounding box center [71, 122] width 6 height 6
select select "40"
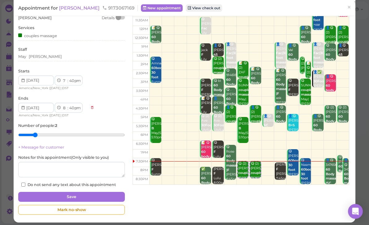
scroll to position [41, 0]
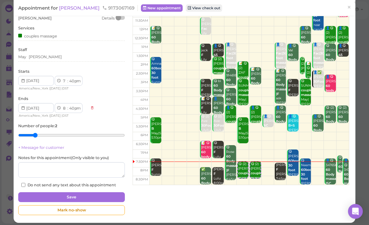
click at [100, 197] on button "Save" at bounding box center [71, 197] width 107 height 10
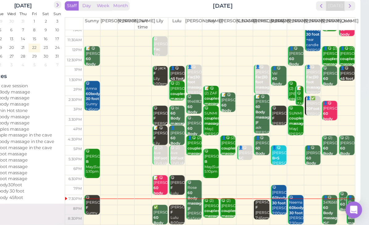
scroll to position [22, 0]
click at [328, 207] on b "60 Body massage |SC" at bounding box center [335, 216] width 15 height 18
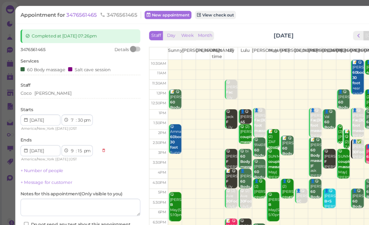
click at [48, 85] on div "[PERSON_NAME]" at bounding box center [71, 83] width 107 height 7
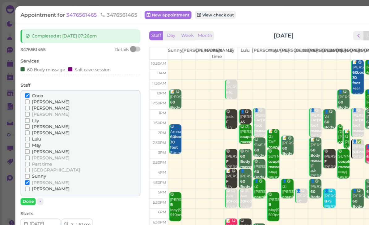
click at [36, 88] on span "[PERSON_NAME]" at bounding box center [44, 90] width 33 height 5
click at [26, 88] on input "[PERSON_NAME]" at bounding box center [24, 90] width 4 height 4
click at [33, 84] on span "Coco" at bounding box center [33, 84] width 10 height 5
click at [26, 84] on input "Coco" at bounding box center [24, 85] width 4 height 4
click at [25, 176] on button "Done" at bounding box center [25, 179] width 14 height 6
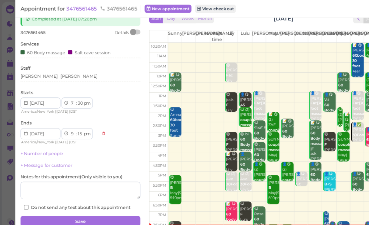
scroll to position [15, 0]
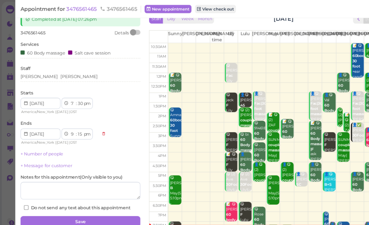
click at [99, 195] on button "Save" at bounding box center [71, 197] width 107 height 10
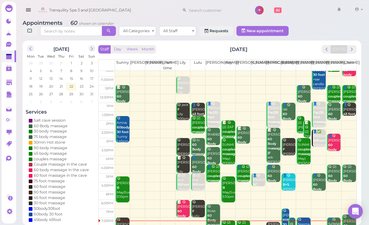
scroll to position [12, 0]
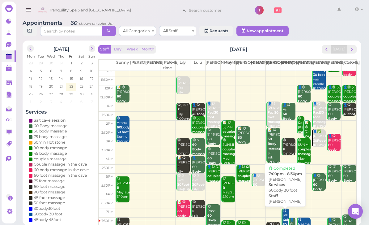
click at [285, 212] on div "😋 [PERSON_NAME] 60body 30 foot [PERSON_NAME] 7:00pm - 8:30pm" at bounding box center [285, 228] width 7 height 41
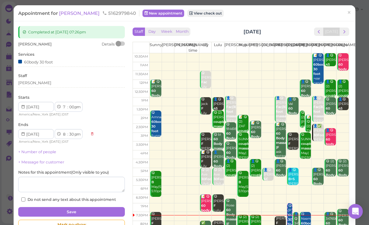
click at [49, 80] on div "[PERSON_NAME]" at bounding box center [71, 83] width 107 height 6
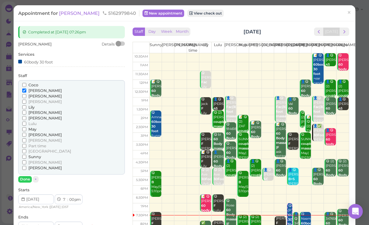
click at [36, 112] on span "[PERSON_NAME]" at bounding box center [44, 112] width 33 height 5
click at [26, 112] on input "[PERSON_NAME]" at bounding box center [24, 112] width 4 height 4
click at [36, 90] on span "[PERSON_NAME]" at bounding box center [44, 90] width 33 height 5
click at [26, 90] on input "[PERSON_NAME]" at bounding box center [24, 90] width 4 height 4
click at [26, 176] on button "Done" at bounding box center [25, 179] width 14 height 6
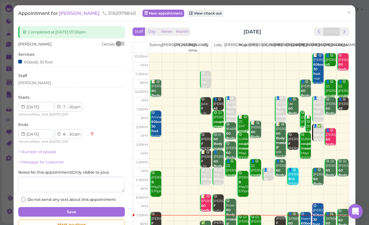
click at [97, 209] on button "Save" at bounding box center [71, 212] width 107 height 10
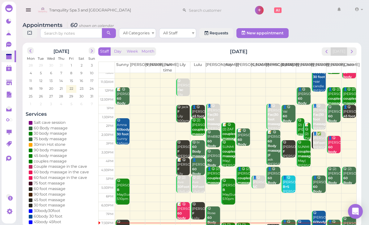
scroll to position [2, 0]
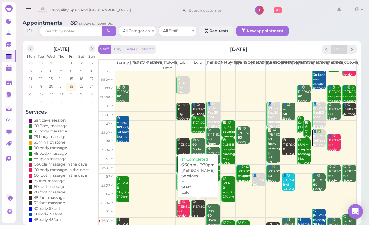
click at [196, 211] on div "😋 [PERSON_NAME] F Lulu 6:30pm - 7:30pm" at bounding box center [198, 216] width 13 height 32
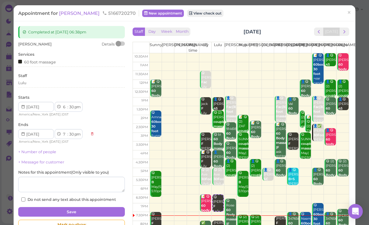
click at [346, 8] on link "×" at bounding box center [348, 13] width 11 height 15
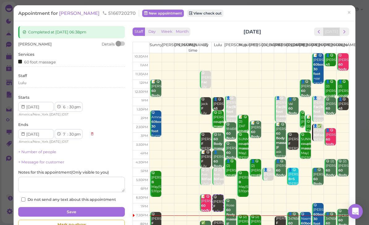
click at [45, 85] on div "Lulu" at bounding box center [71, 83] width 107 height 7
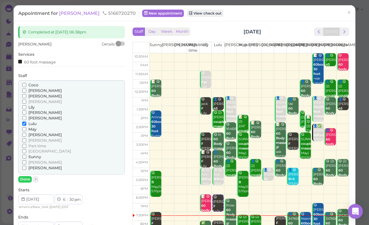
click at [41, 94] on span "[PERSON_NAME]" at bounding box center [44, 96] width 33 height 5
click at [26, 94] on input "[PERSON_NAME]" at bounding box center [24, 96] width 4 height 4
click at [29, 121] on span "Lulu" at bounding box center [32, 123] width 8 height 5
click at [26, 121] on input "Lulu" at bounding box center [24, 123] width 4 height 4
click at [27, 176] on button "Done" at bounding box center [25, 179] width 14 height 6
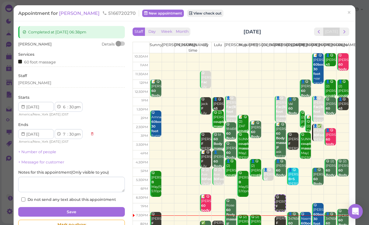
click at [96, 208] on button "Save" at bounding box center [71, 212] width 107 height 10
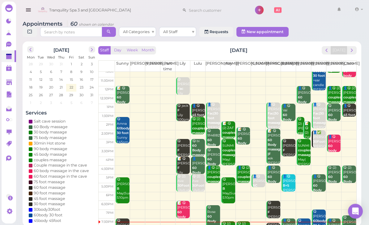
scroll to position [2, 0]
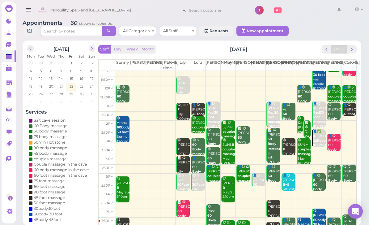
click at [196, 168] on b "60 Body massage" at bounding box center [199, 171] width 15 height 13
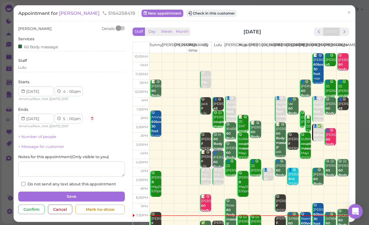
click at [354, 12] on link "×" at bounding box center [348, 13] width 11 height 15
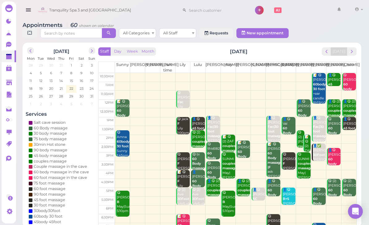
click at [197, 160] on b "60 Body massage" at bounding box center [199, 163] width 15 height 13
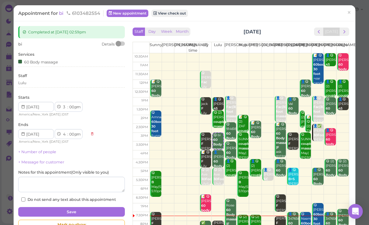
click at [351, 11] on span "×" at bounding box center [349, 12] width 4 height 9
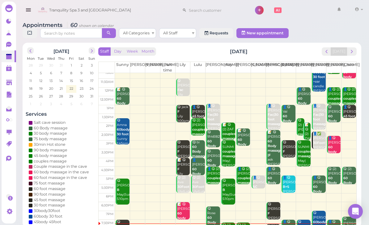
scroll to position [12, 0]
click at [198, 168] on div "👤[PERSON_NAME] 60 Body massage Lulu 4:00pm - 5:00pm" at bounding box center [198, 178] width 13 height 41
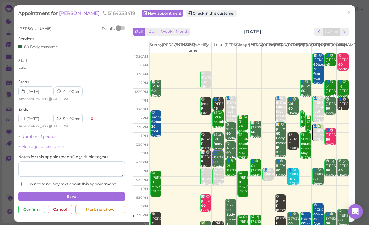
click at [350, 10] on span "×" at bounding box center [349, 12] width 4 height 9
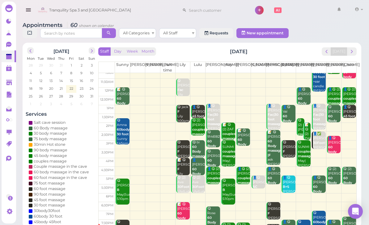
scroll to position [12, 0]
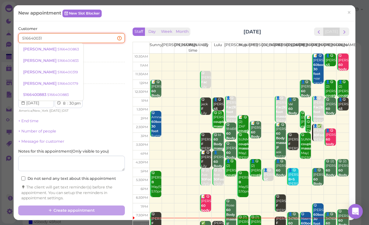
type input "5166400319"
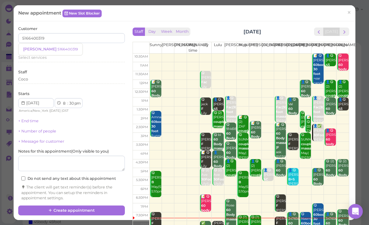
click at [51, 45] on link "[PERSON_NAME] 5166400319" at bounding box center [51, 49] width 64 height 12
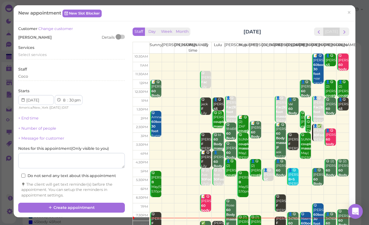
click at [42, 52] on span "Select services" at bounding box center [32, 54] width 28 height 5
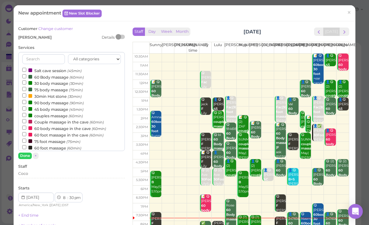
click at [72, 194] on select "00 05 10 15 20 25 30 35 40 45 50 55" at bounding box center [71, 197] width 6 height 6
select select "15"
click at [26, 153] on button "Done" at bounding box center [25, 155] width 14 height 6
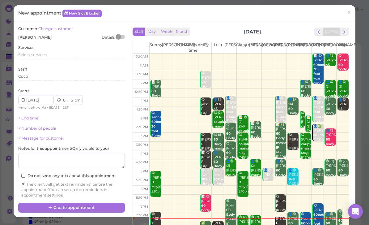
click at [101, 207] on button "Create appointment" at bounding box center [71, 207] width 107 height 10
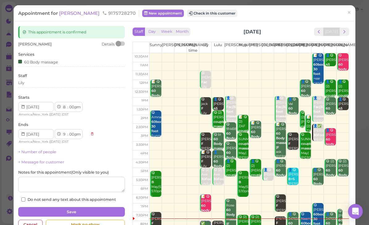
click at [190, 15] on button "Check in this customer" at bounding box center [212, 13] width 50 height 7
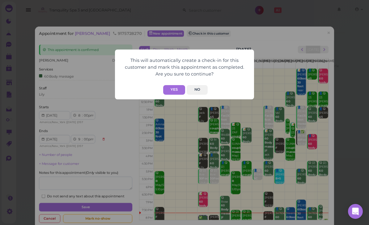
click at [177, 93] on button "Yes" at bounding box center [174, 90] width 22 height 10
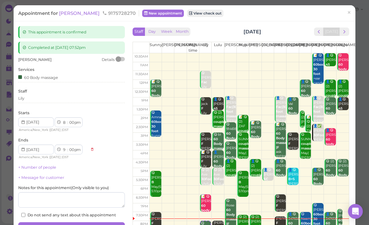
click at [347, 10] on span "×" at bounding box center [349, 12] width 4 height 9
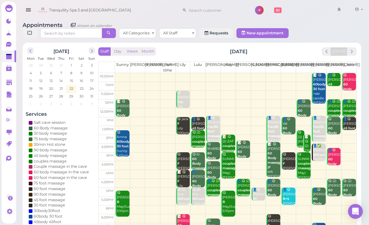
click at [348, 49] on button "next" at bounding box center [352, 51] width 10 height 8
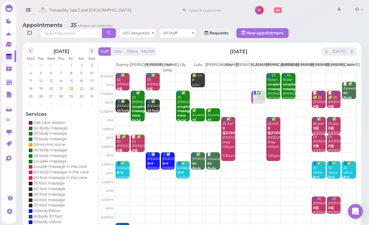
click at [328, 53] on span "prev" at bounding box center [326, 51] width 6 height 6
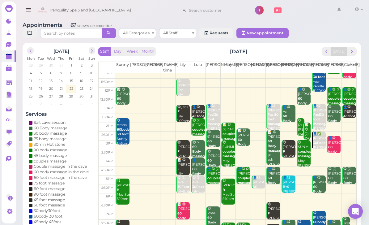
scroll to position [12, 0]
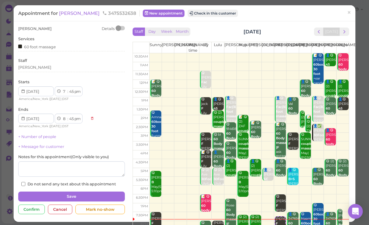
click at [203, 14] on button "Check in this customer" at bounding box center [213, 13] width 50 height 7
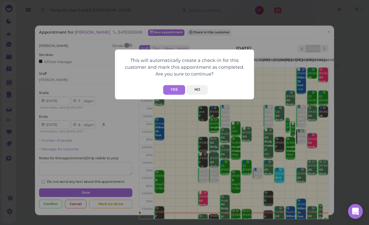
click at [178, 92] on button "Yes" at bounding box center [174, 90] width 22 height 10
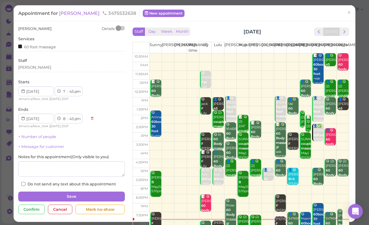
click at [50, 45] on div "60 foot massage" at bounding box center [37, 46] width 38 height 6
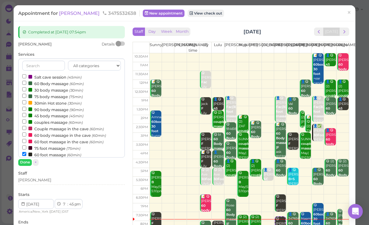
click at [48, 83] on label "60 Body massage (60min)" at bounding box center [52, 83] width 61 height 6
click at [26, 83] on input "60 Body massage (60min)" at bounding box center [24, 83] width 4 height 4
click at [26, 152] on input "60 foot massage (60min)" at bounding box center [24, 154] width 4 height 4
select select "8"
click at [28, 163] on button "Done" at bounding box center [25, 162] width 14 height 6
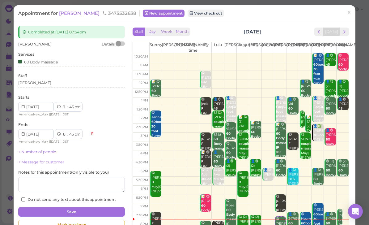
click at [83, 209] on button "Save" at bounding box center [71, 212] width 107 height 10
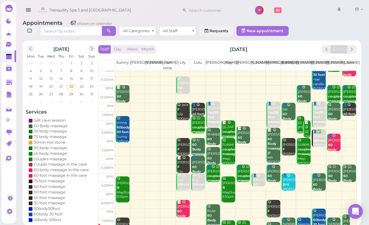
scroll to position [12, 0]
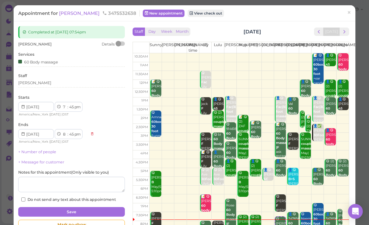
click at [65, 105] on select "1 2 3 4 5 6 7 8 9 10 11 12" at bounding box center [64, 107] width 5 height 6
select select "8"
select select "9"
click at [70, 104] on select "00 05 10 15 20 25 30 35 40 45 50 55" at bounding box center [71, 107] width 6 height 6
select select "00"
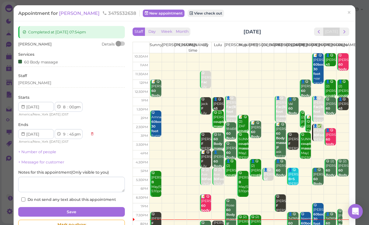
select select "00"
click at [92, 211] on button "Save" at bounding box center [71, 212] width 107 height 10
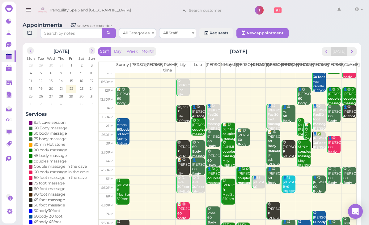
scroll to position [2, 0]
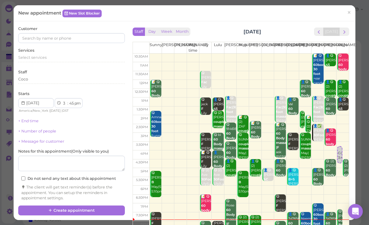
click at [352, 16] on link "×" at bounding box center [348, 13] width 11 height 15
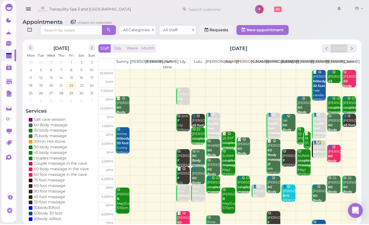
scroll to position [0, 0]
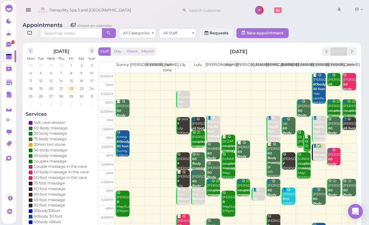
click at [350, 53] on span "next" at bounding box center [352, 51] width 6 height 6
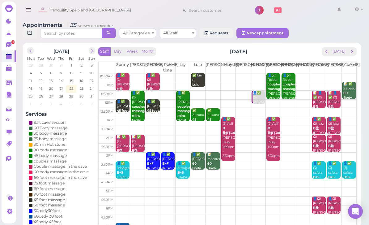
click at [154, 172] on td at bounding box center [235, 174] width 241 height 9
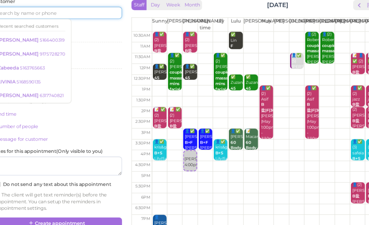
scroll to position [19, 0]
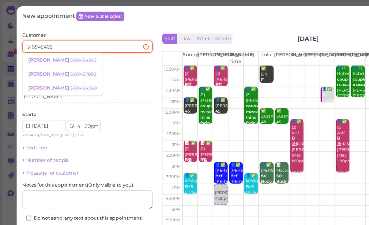
type input "5169454060"
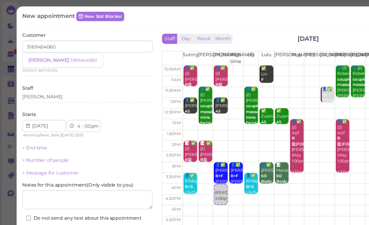
click at [57, 48] on small "5169454060" at bounding box center [68, 49] width 22 height 4
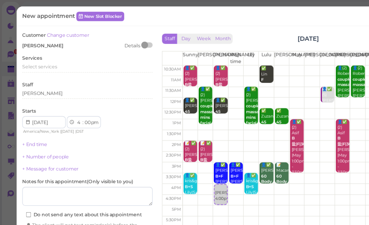
click at [39, 54] on span "Select services" at bounding box center [32, 54] width 28 height 5
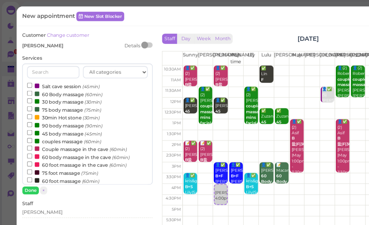
click at [55, 112] on label "couples massage (60min)" at bounding box center [52, 115] width 61 height 6
click at [26, 113] on input "couples massage (60min)" at bounding box center [24, 115] width 4 height 4
click at [25, 153] on button "Done" at bounding box center [25, 155] width 14 height 6
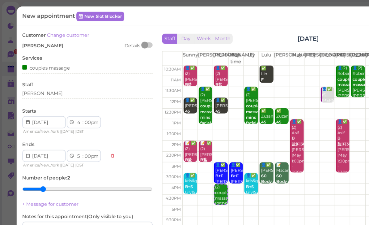
click at [43, 74] on div "[PERSON_NAME]" at bounding box center [71, 77] width 107 height 6
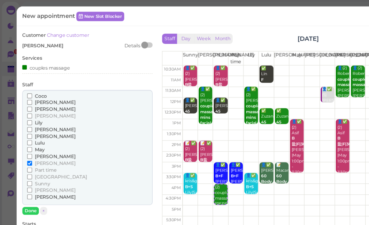
click at [40, 137] on span "Part time" at bounding box center [37, 139] width 18 height 5
click at [26, 137] on input "Part time" at bounding box center [24, 139] width 4 height 4
click at [27, 169] on button "Done" at bounding box center [25, 172] width 14 height 6
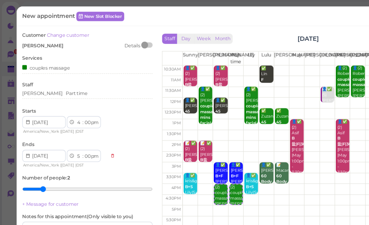
click at [78, 52] on div "couples massage" at bounding box center [71, 55] width 107 height 6
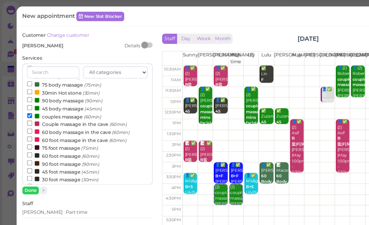
scroll to position [22, 0]
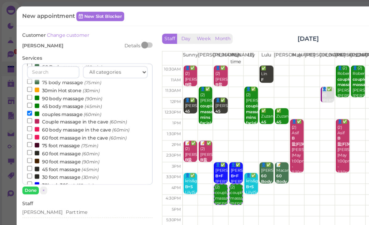
click at [49, 141] on label "30 foot massage (30min)" at bounding box center [51, 144] width 58 height 6
click at [26, 142] on input "30 foot massage (30min)" at bounding box center [24, 144] width 4 height 4
select select "30"
click at [26, 154] on button "Done" at bounding box center [25, 155] width 14 height 6
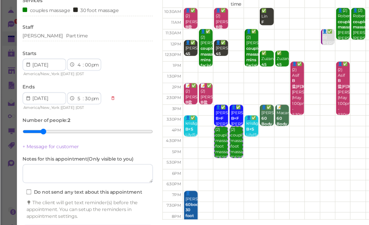
scroll to position [22, 0]
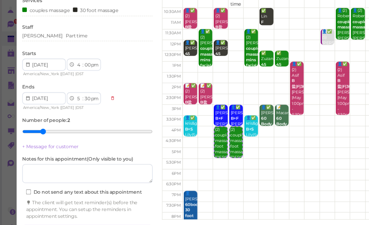
click at [95, 209] on button "Create appointment" at bounding box center [71, 214] width 107 height 10
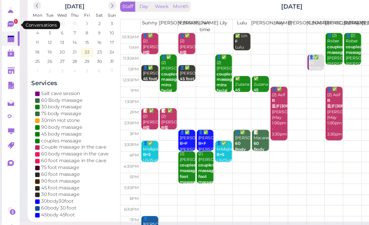
click at [10, 44] on icon at bounding box center [8, 44] width 3 height 1
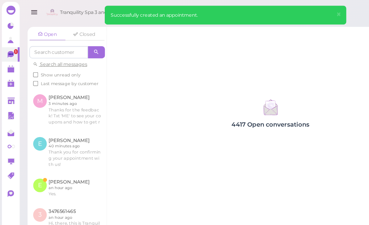
click at [65, 152] on link at bounding box center [55, 153] width 65 height 24
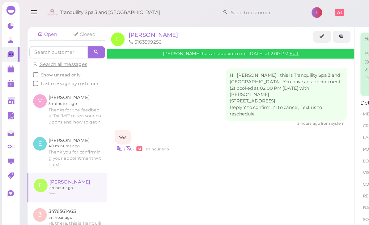
click at [6, 54] on polygon at bounding box center [9, 54] width 6 height 1
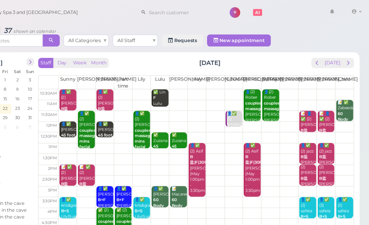
click at [323, 50] on span "prev" at bounding box center [326, 51] width 6 height 6
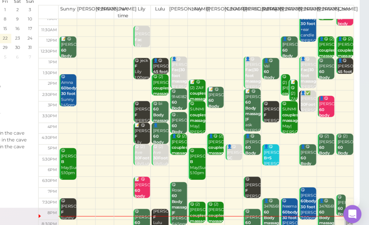
scroll to position [22, 0]
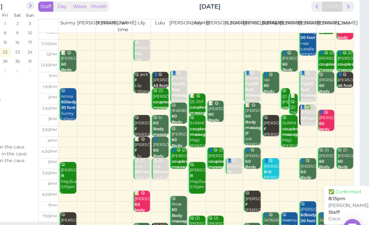
click at [350, 211] on div "✅ Emily Coco 8:15pm" at bounding box center [353, 220] width 6 height 19
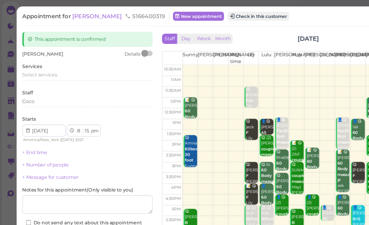
click at [41, 60] on span "Select services" at bounding box center [32, 61] width 28 height 5
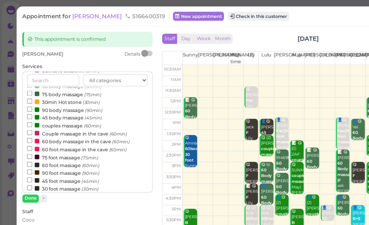
scroll to position [20, 0]
click at [55, 144] on label "45 foot massage (45min)" at bounding box center [51, 147] width 59 height 6
click at [26, 145] on input "45 foot massage (45min)" at bounding box center [24, 147] width 4 height 4
click at [28, 162] on button "Done" at bounding box center [25, 162] width 14 height 6
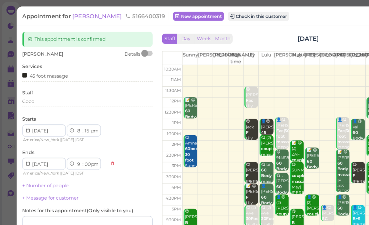
click at [192, 13] on button "Check in this customer" at bounding box center [211, 13] width 50 height 7
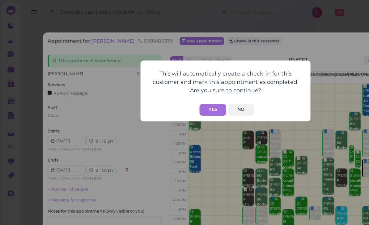
click at [176, 86] on button "Yes" at bounding box center [174, 90] width 22 height 10
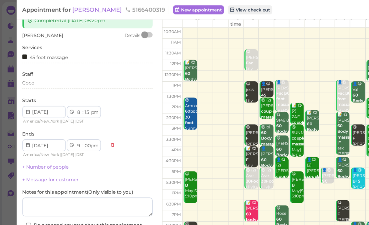
scroll to position [30, 0]
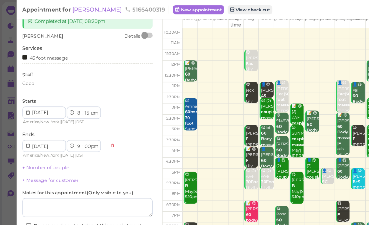
click at [95, 197] on button "Save" at bounding box center [71, 197] width 107 height 10
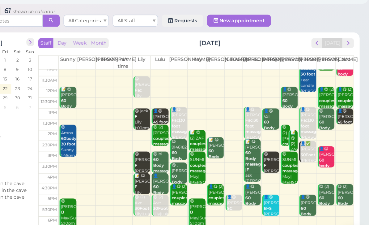
scroll to position [12, 0]
